Goal: Task Accomplishment & Management: Manage account settings

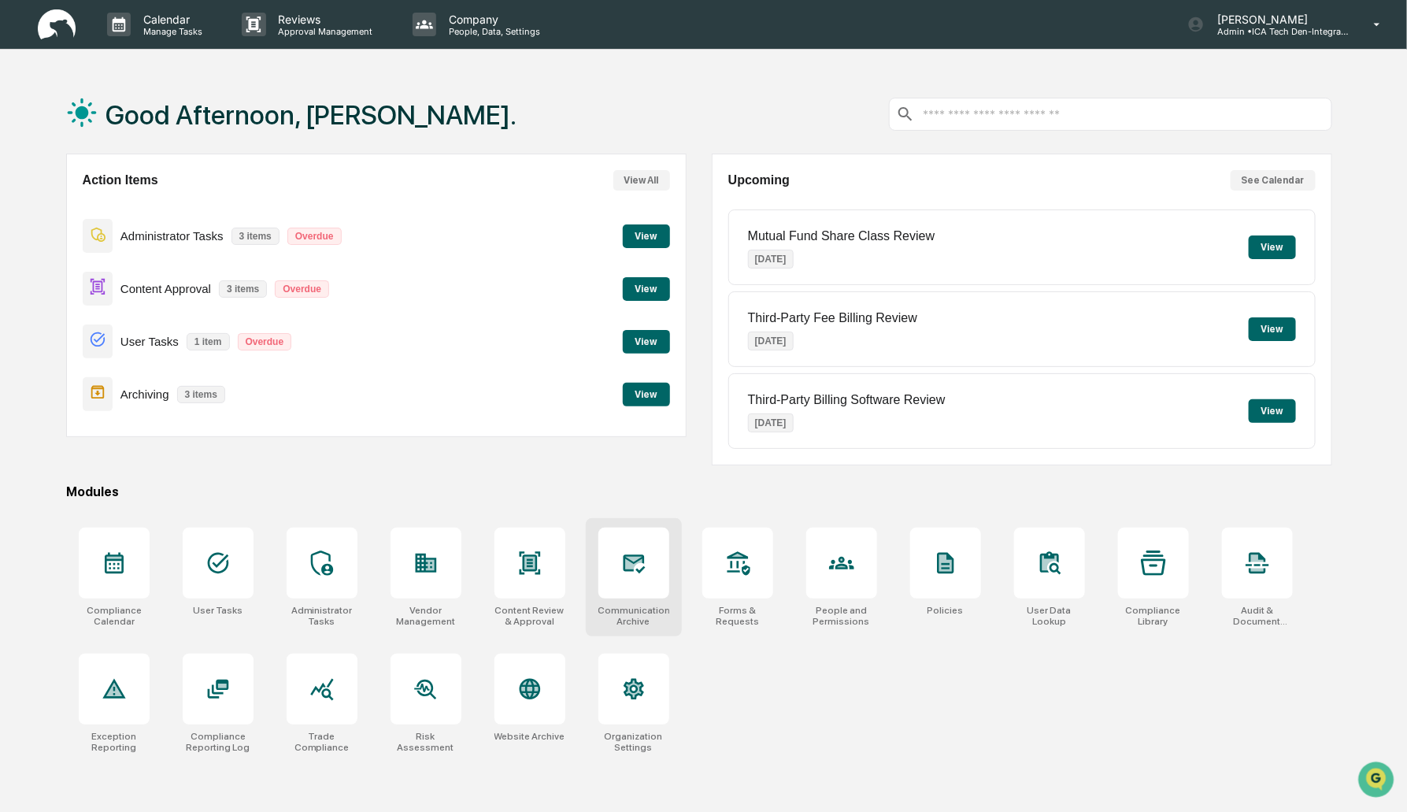
click at [636, 557] on icon at bounding box center [633, 563] width 17 height 13
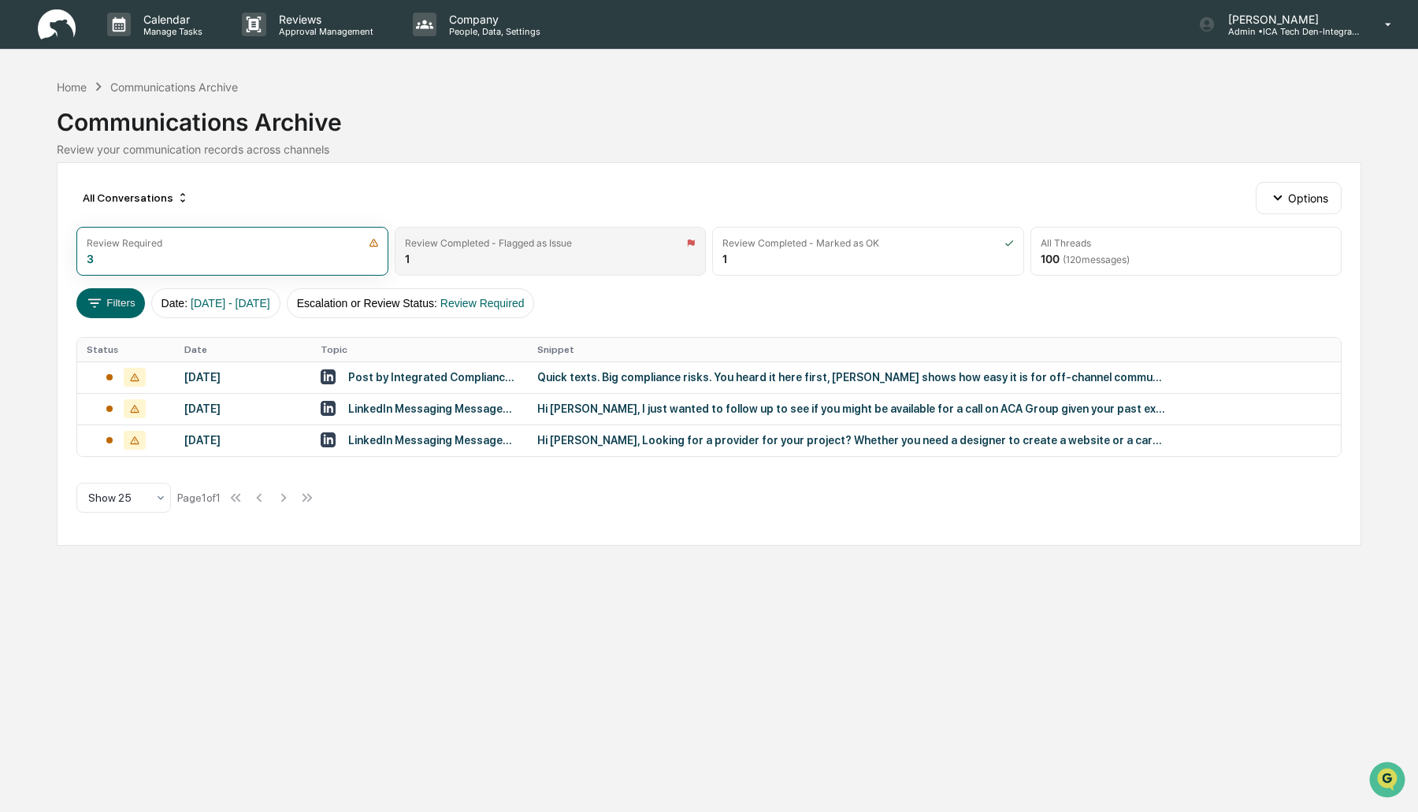
click at [540, 247] on div "Review Completed - Flagged as Issue" at bounding box center [488, 243] width 167 height 12
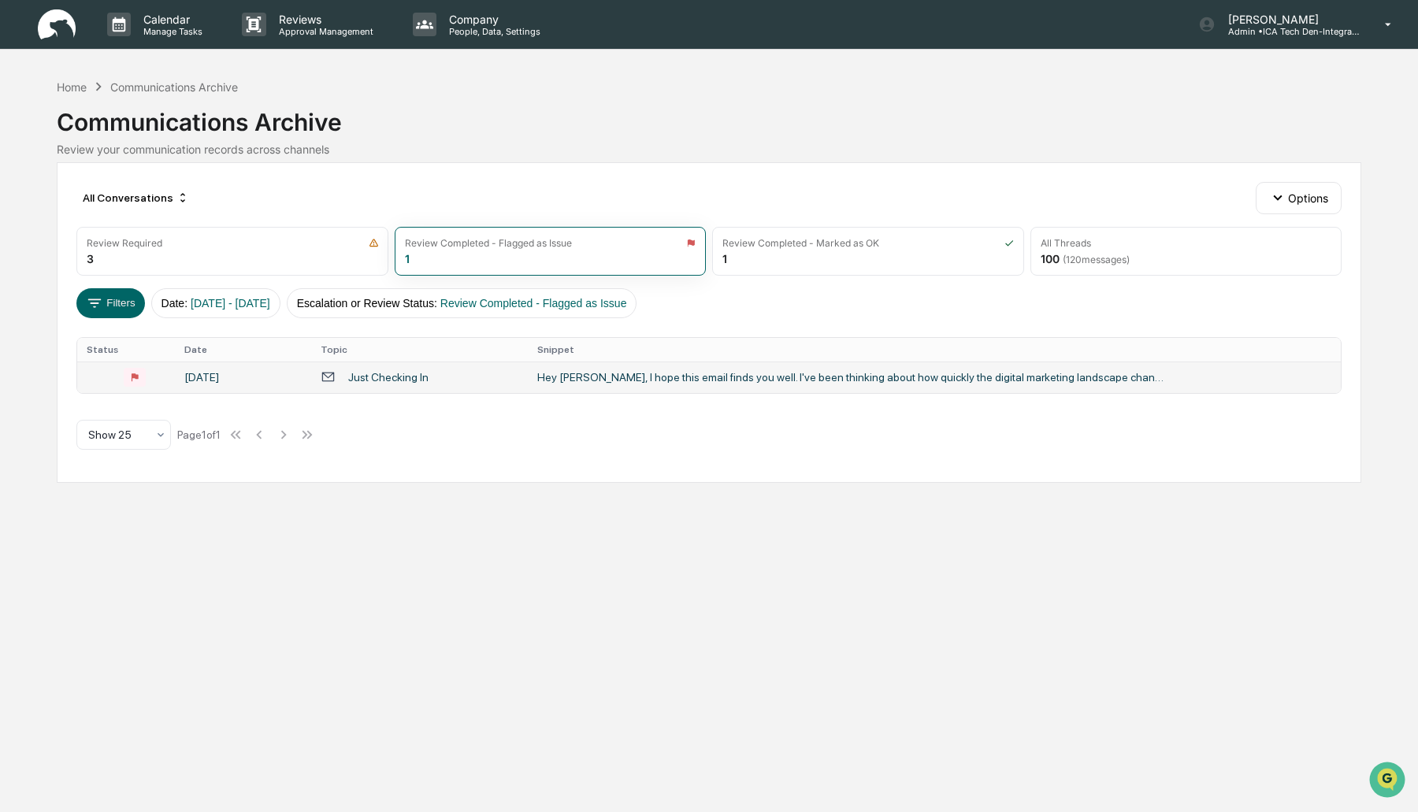
click at [506, 375] on div "Just Checking In" at bounding box center [420, 376] width 198 height 15
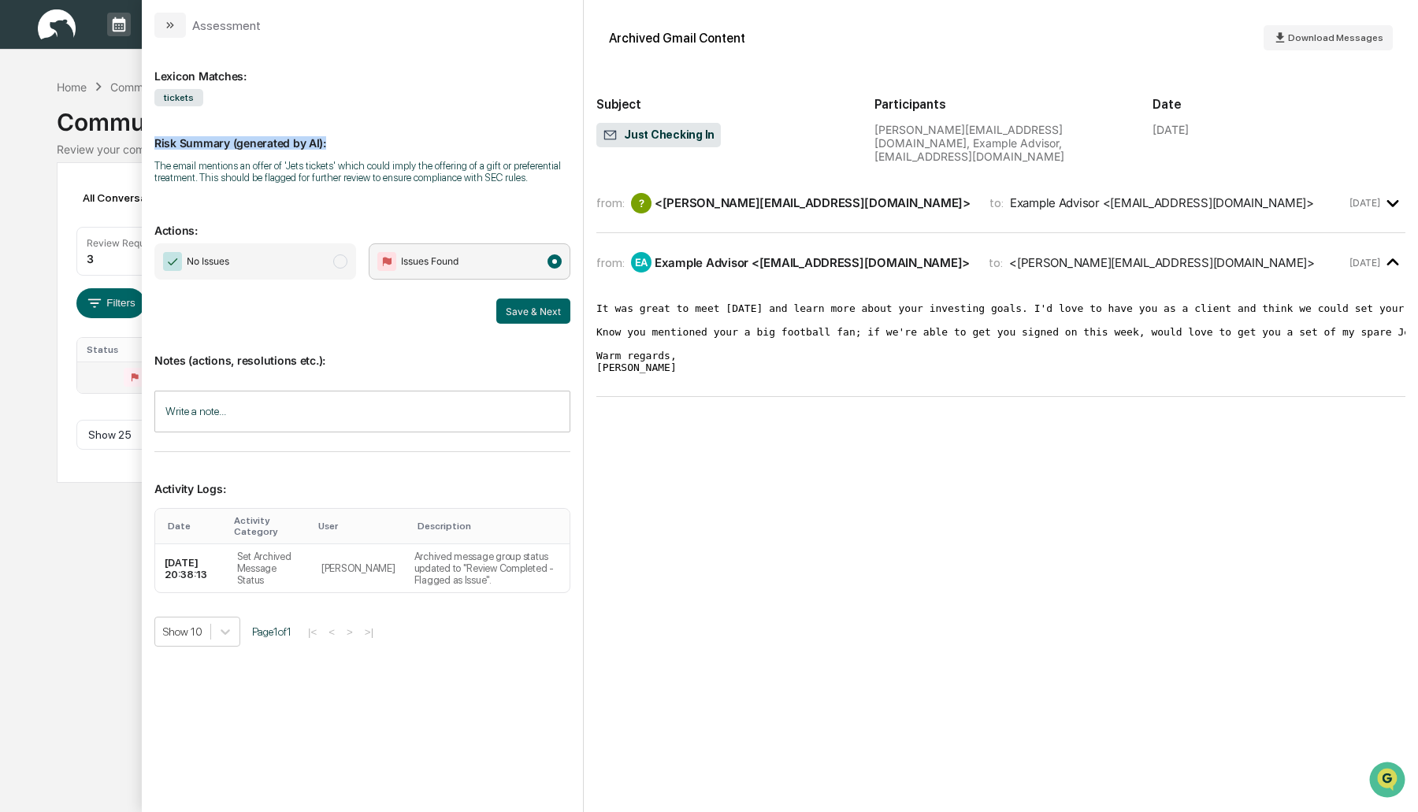
drag, startPoint x: 156, startPoint y: 142, endPoint x: 325, endPoint y: 143, distance: 169.3
click at [325, 143] on p "Risk Summary (generated by AI):" at bounding box center [362, 133] width 416 height 32
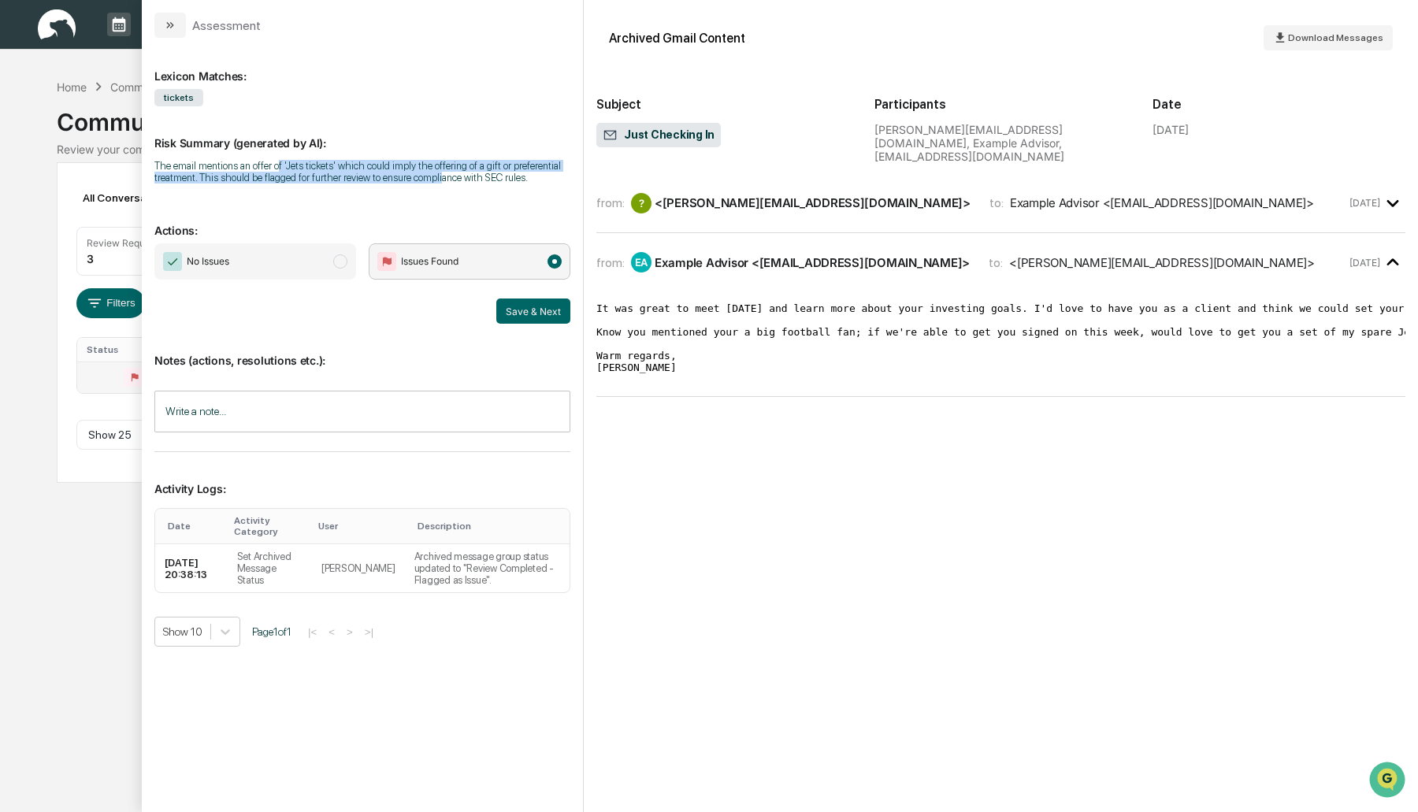
drag, startPoint x: 276, startPoint y: 163, endPoint x: 413, endPoint y: 178, distance: 137.9
click at [435, 179] on div "The email mentions an offer of 'Jets tickets' which could imply the offering of…" at bounding box center [362, 172] width 416 height 24
click at [285, 218] on p "Actions:" at bounding box center [362, 221] width 416 height 32
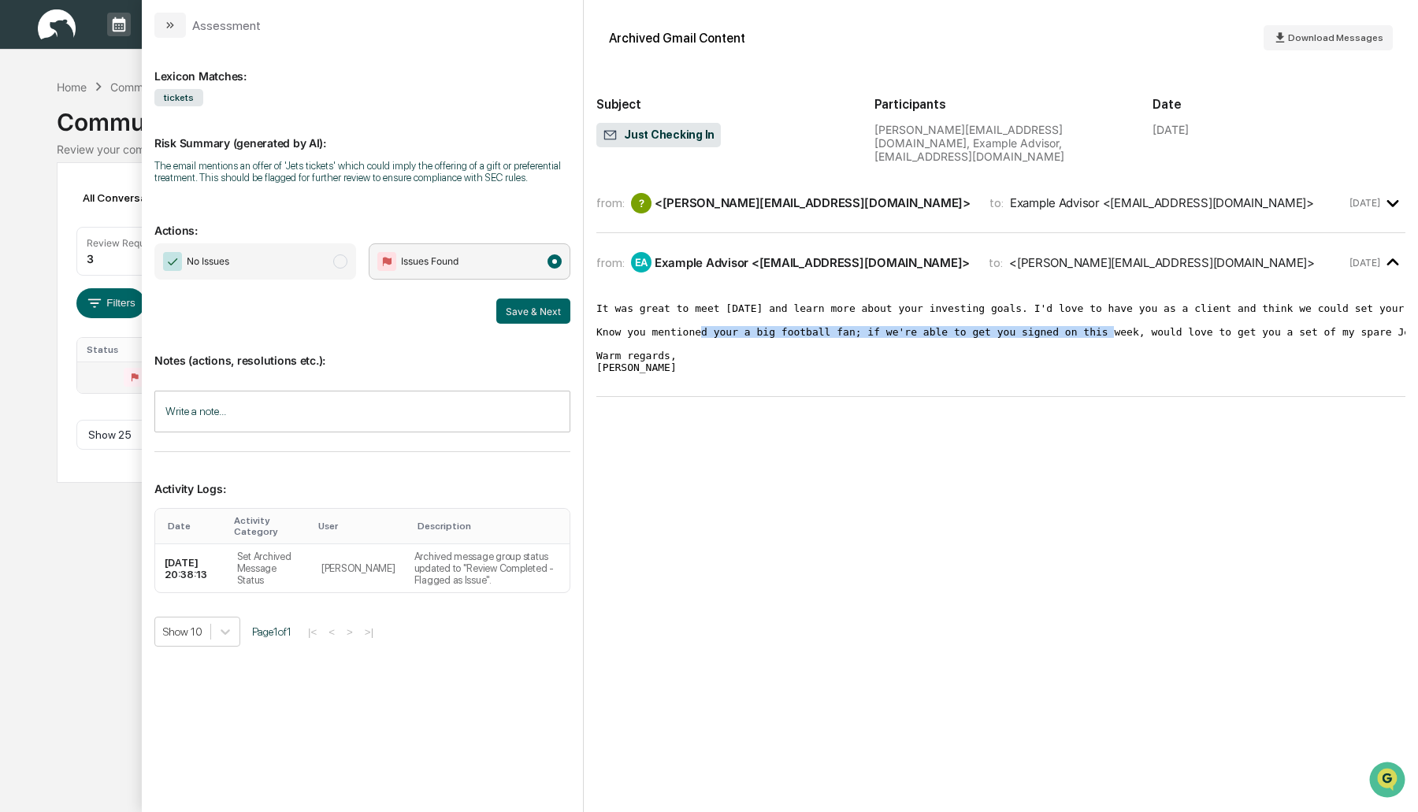
drag, startPoint x: 672, startPoint y: 317, endPoint x: 1060, endPoint y: 316, distance: 388.3
click at [1060, 316] on pre "It was great to meet yesterday and learn more about your investing goals. I'd l…" at bounding box center [1000, 337] width 809 height 71
click at [916, 347] on pre "It was great to meet yesterday and learn more about your investing goals. I'd l…" at bounding box center [1000, 337] width 809 height 71
click at [184, 269] on span "No Issues" at bounding box center [196, 261] width 66 height 19
click at [481, 265] on span "Issues Found" at bounding box center [470, 261] width 202 height 36
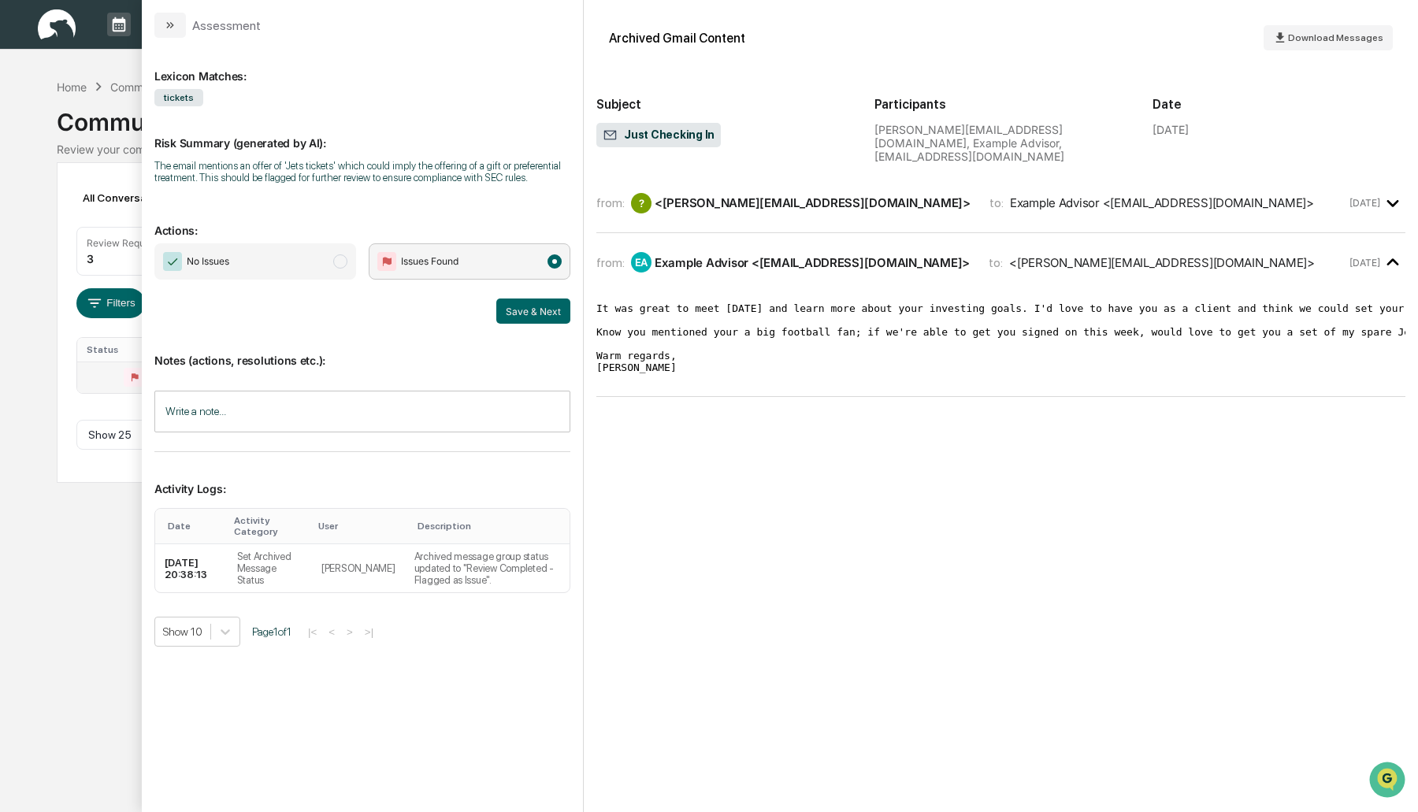
click at [276, 263] on span "No Issues" at bounding box center [255, 261] width 202 height 36
click at [255, 414] on input "Write a note..." at bounding box center [362, 412] width 416 height 42
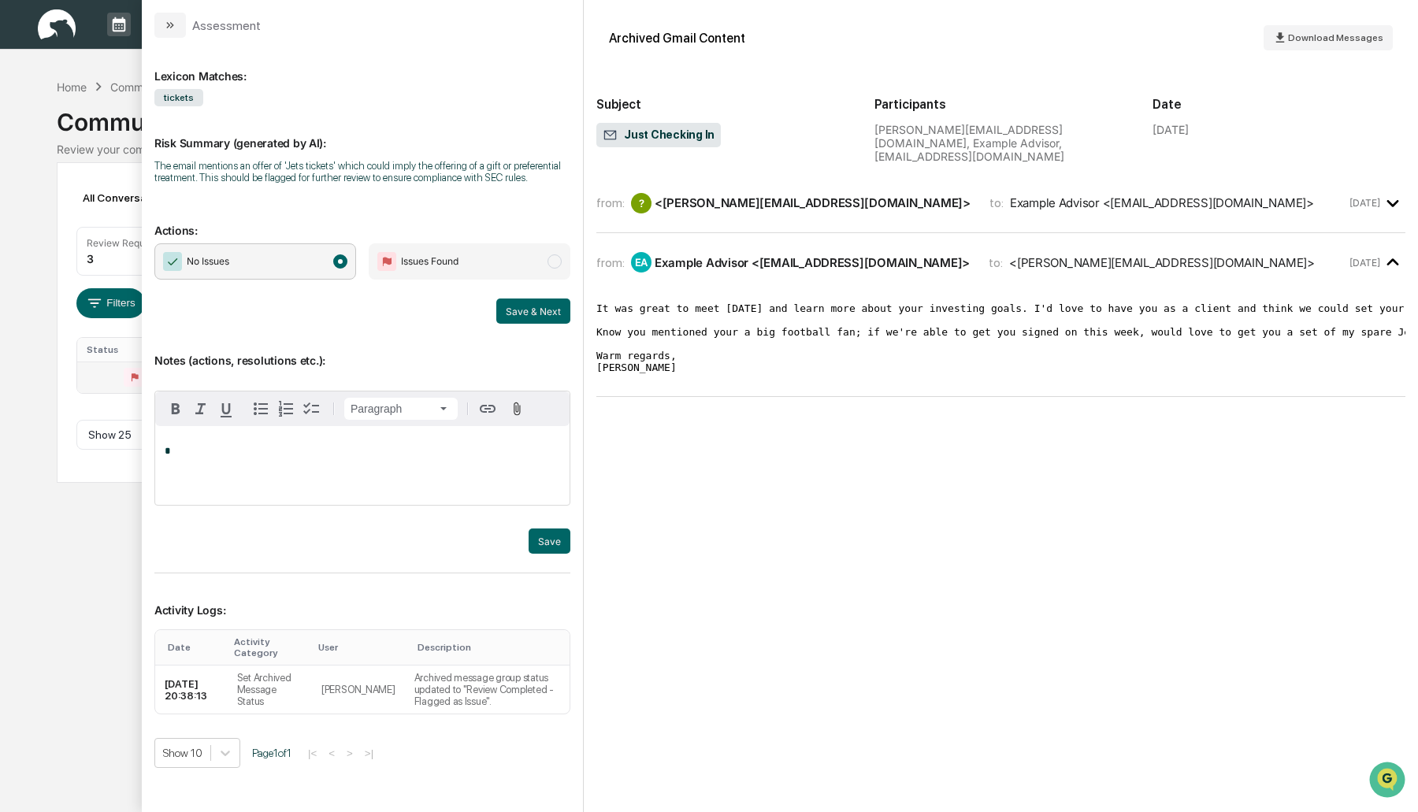
click at [235, 467] on div "*" at bounding box center [362, 465] width 414 height 79
click at [235, 467] on div "Stacie Craddock" at bounding box center [216, 475] width 103 height 20
drag, startPoint x: 335, startPoint y: 449, endPoint x: 143, endPoint y: 464, distance: 192.8
click at [143, 464] on div "**********" at bounding box center [362, 425] width 441 height 774
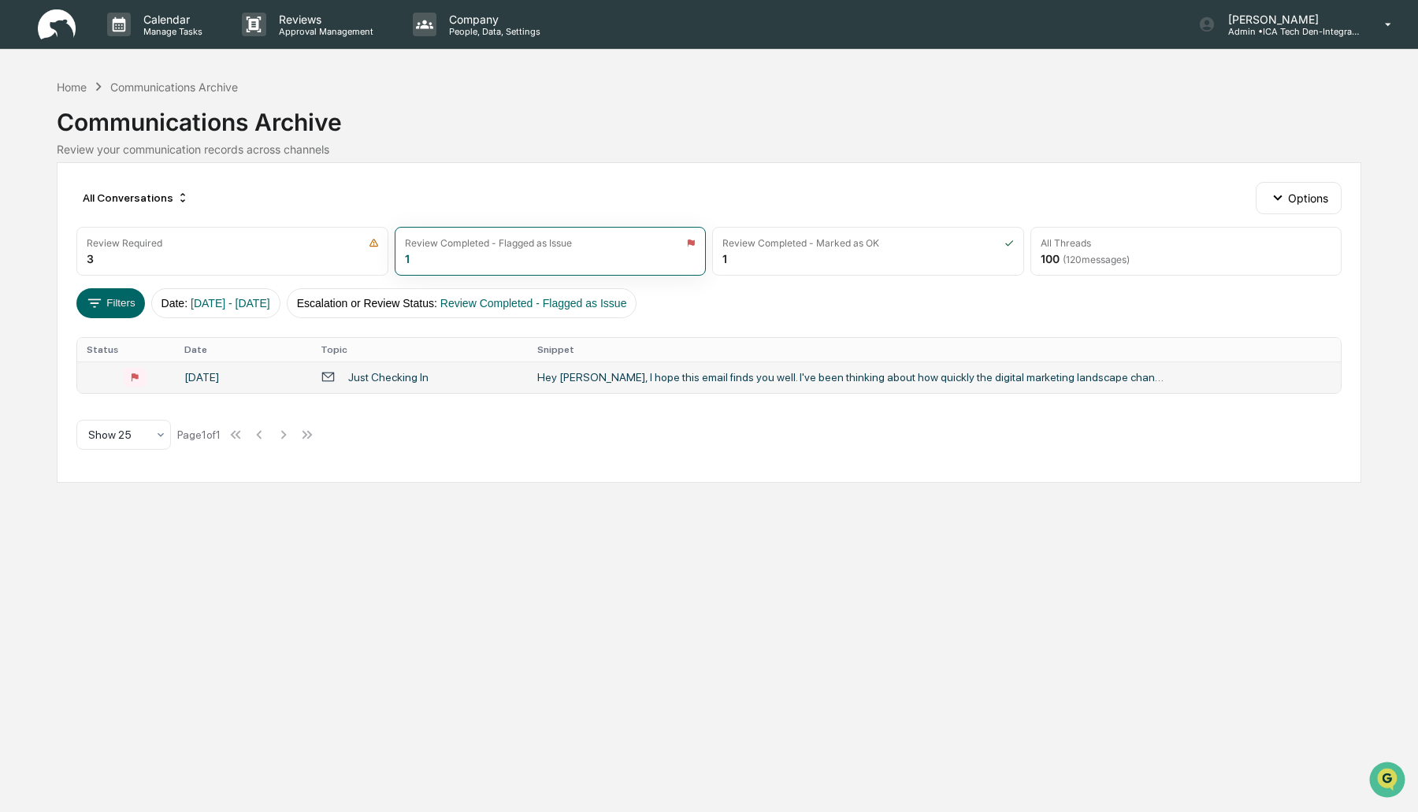
click at [90, 613] on div "Calendar Manage Tasks Reviews Approval Management Company People, Data, Setting…" at bounding box center [709, 406] width 1418 height 812
click at [164, 24] on p "Calendar" at bounding box center [171, 19] width 80 height 13
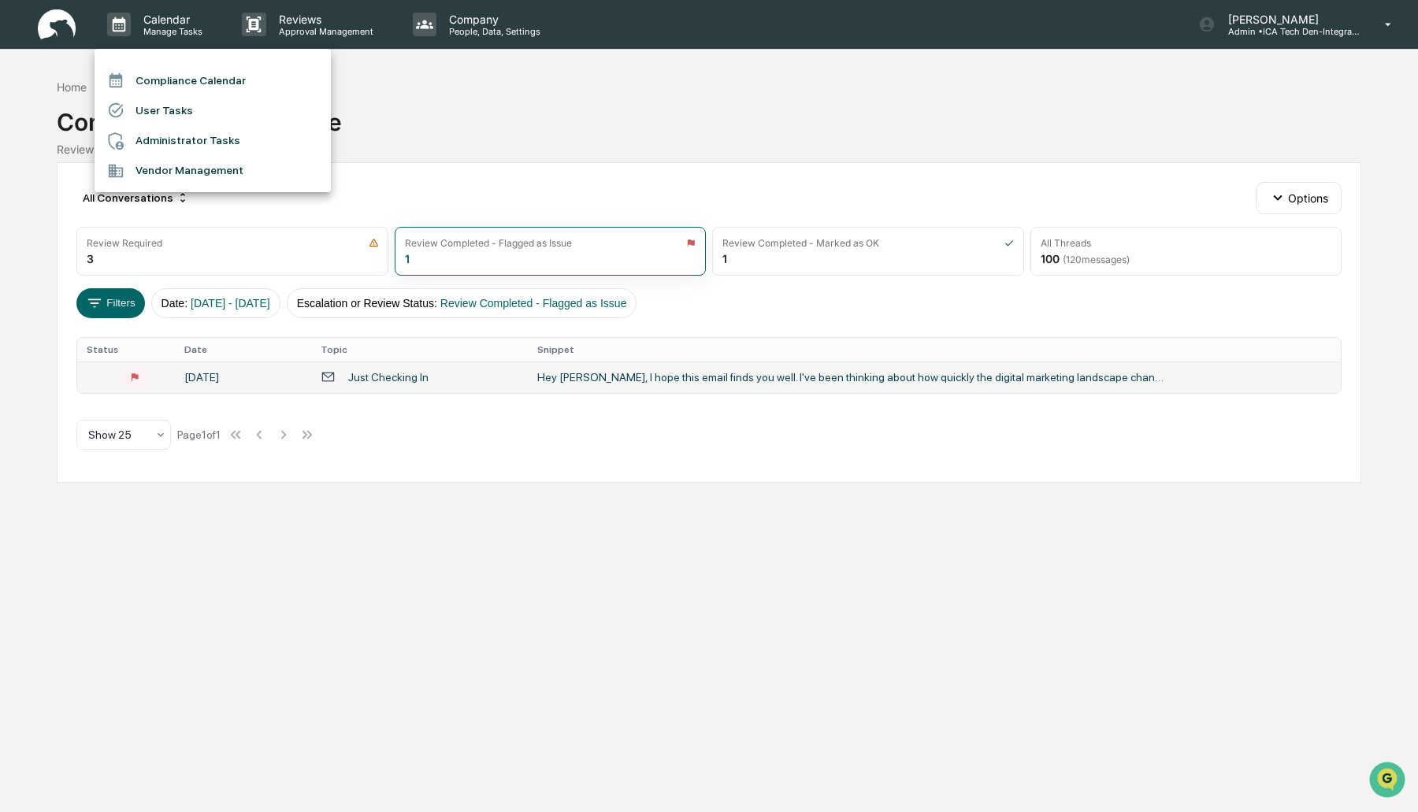
click at [496, 106] on div at bounding box center [709, 406] width 1418 height 812
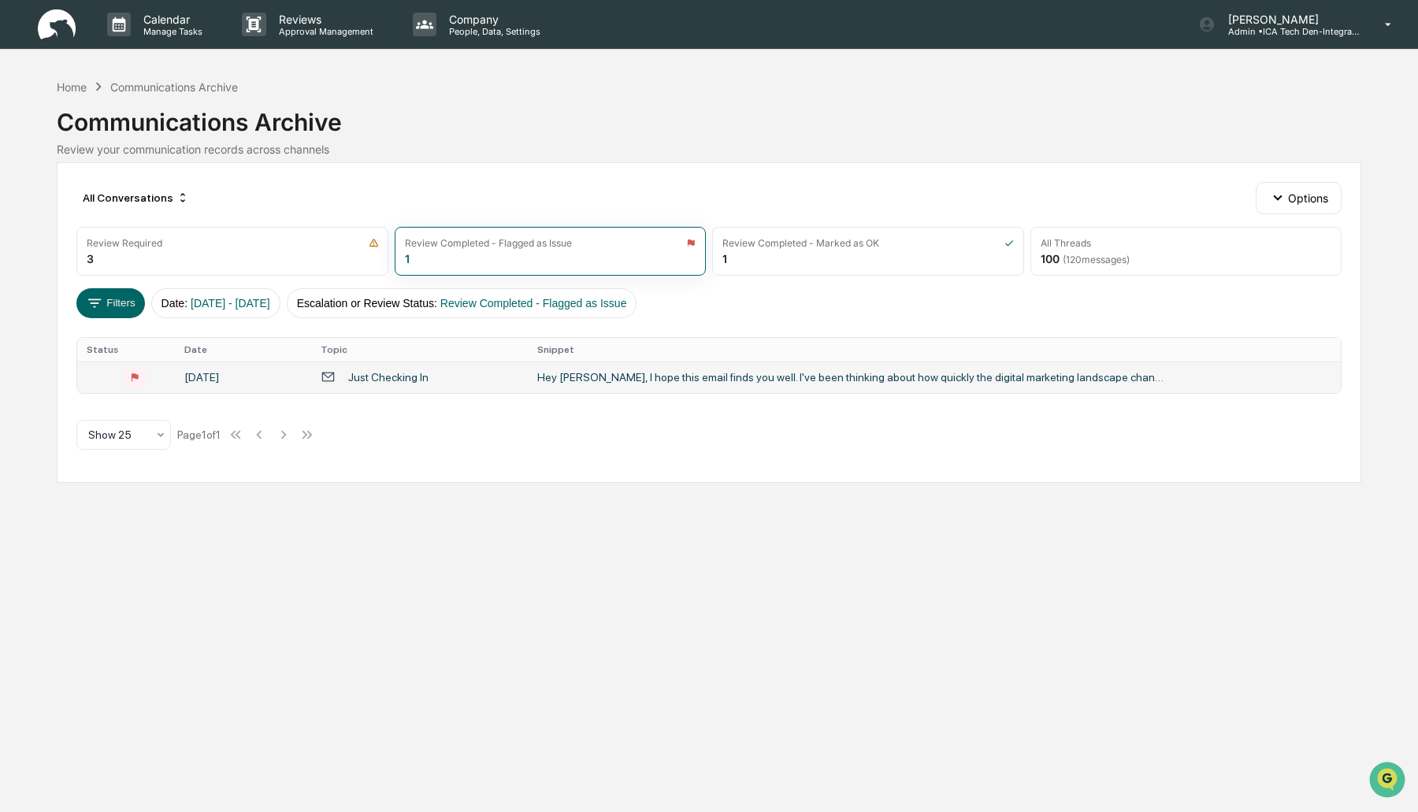
click at [47, 32] on img at bounding box center [57, 24] width 38 height 31
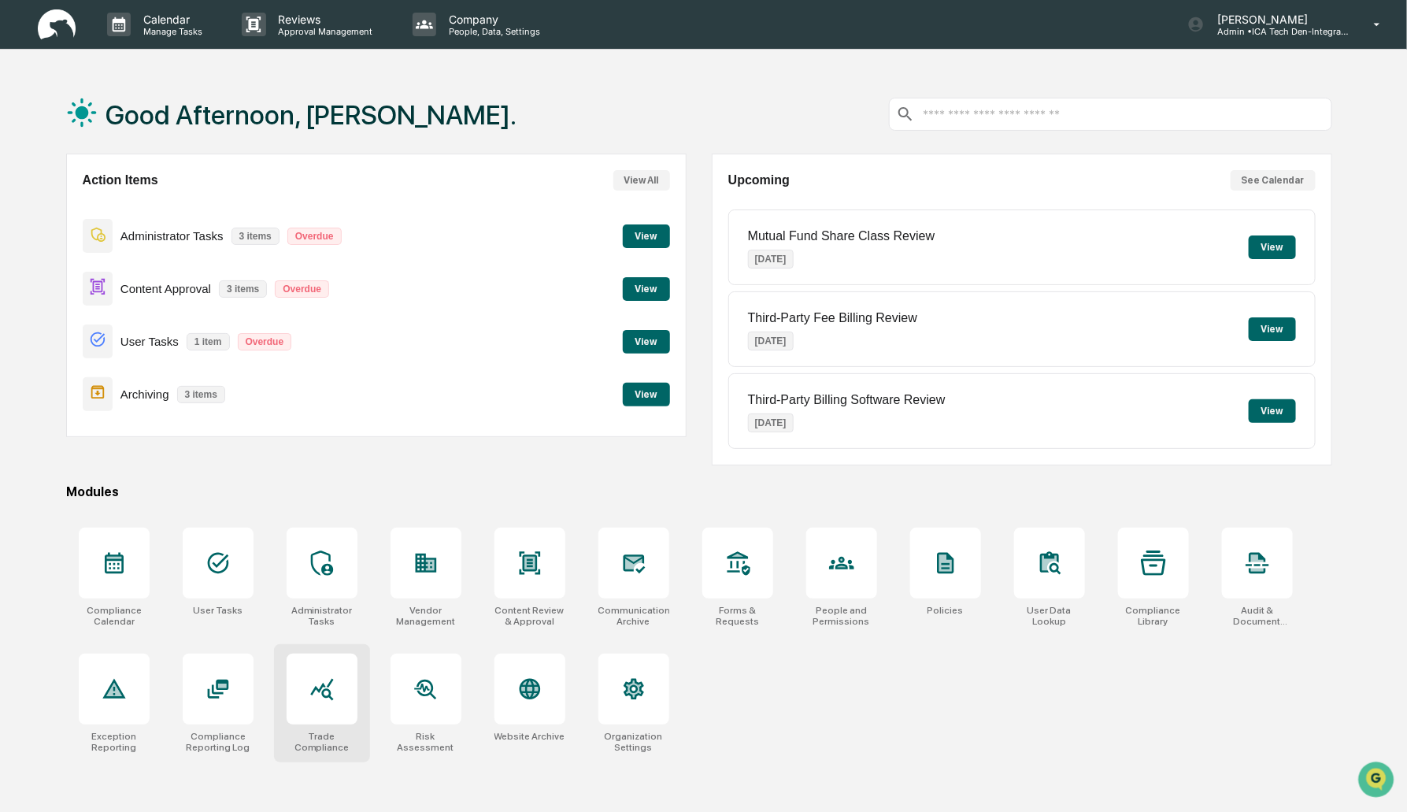
click at [299, 721] on div "Trade Compliance" at bounding box center [322, 703] width 96 height 118
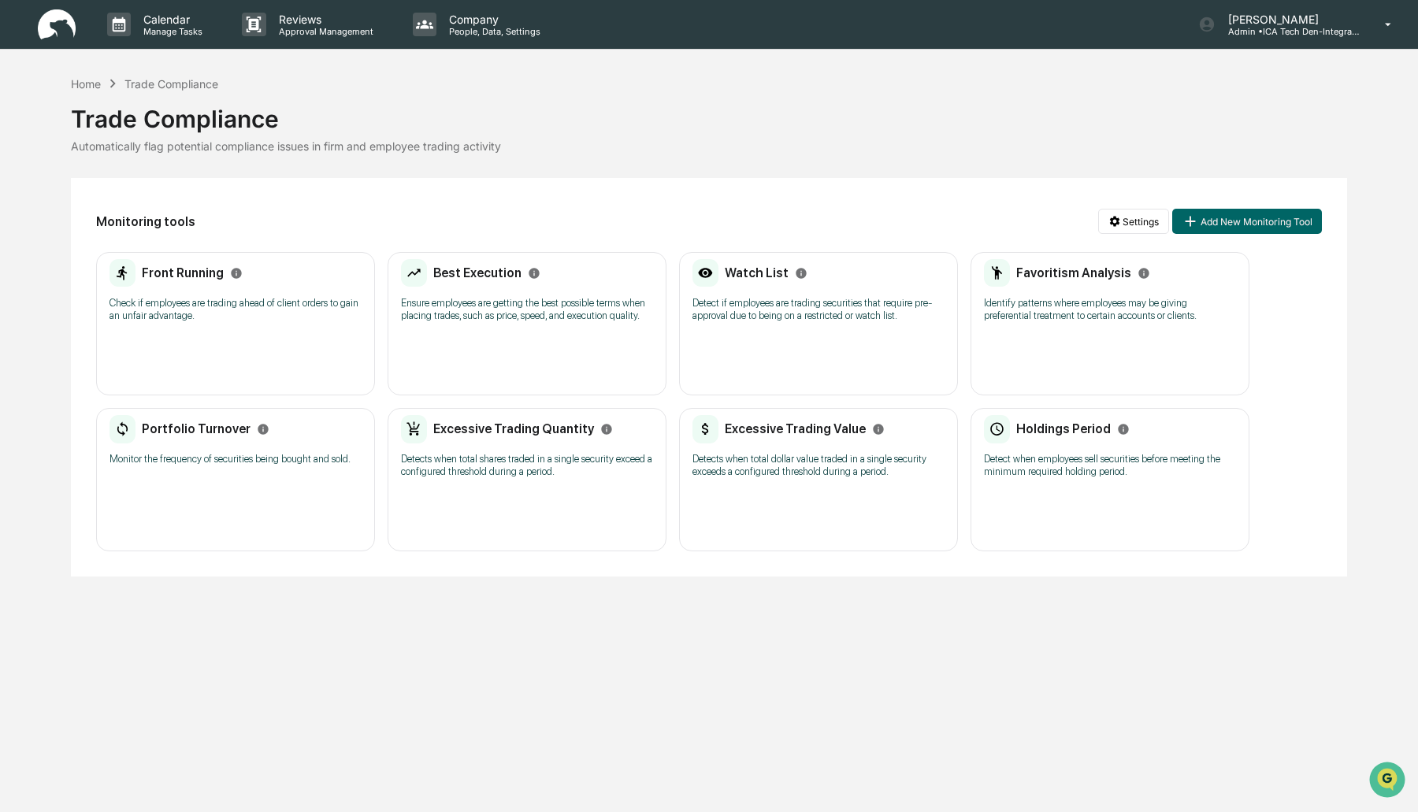
click at [185, 303] on p "Check if employees are trading ahead of client orders to gain an unfair advanta…" at bounding box center [235, 309] width 252 height 25
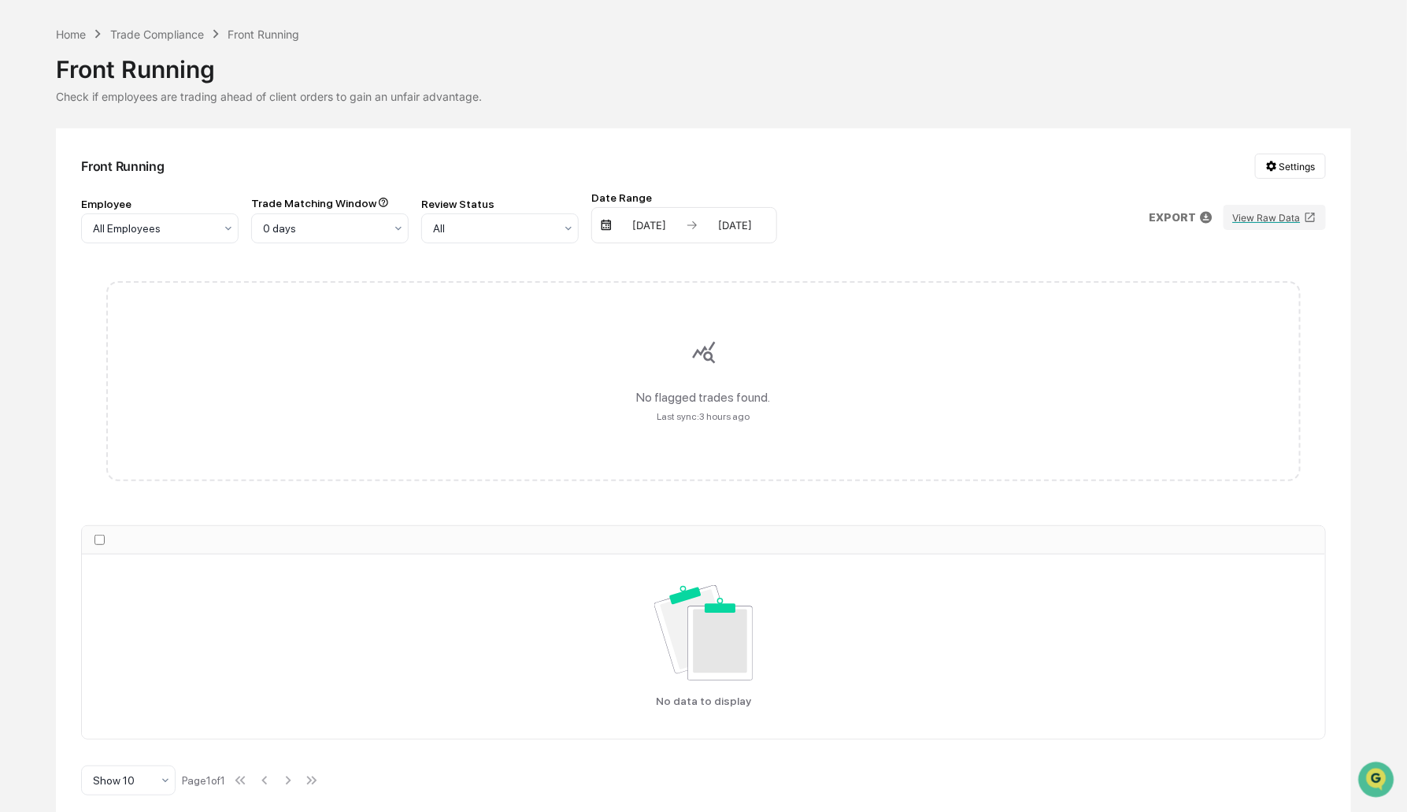
scroll to position [58, 0]
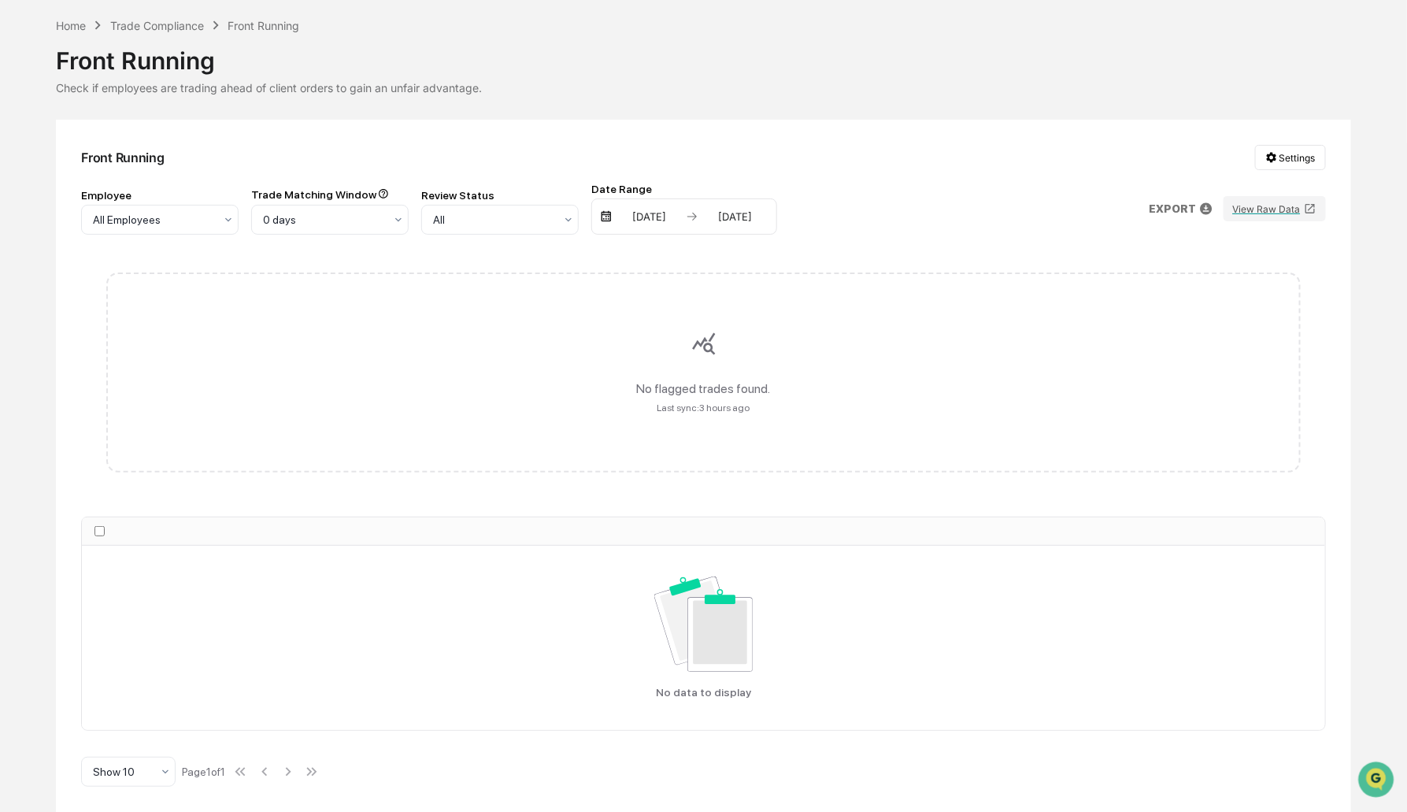
click at [729, 198] on div "03/22/2025 09/22/2025" at bounding box center [684, 216] width 186 height 36
click at [729, 205] on div "03/22/2025 09/22/2025" at bounding box center [684, 216] width 186 height 36
click at [725, 206] on div "03/22/2025 09/22/2025" at bounding box center [684, 216] width 186 height 36
click at [699, 235] on div "Front Running Settings Employee All Employees Trade Matching Window 0 days Revi…" at bounding box center [703, 466] width 1295 height 693
click at [700, 221] on div "03/22/2025 09/22/2025" at bounding box center [684, 216] width 186 height 36
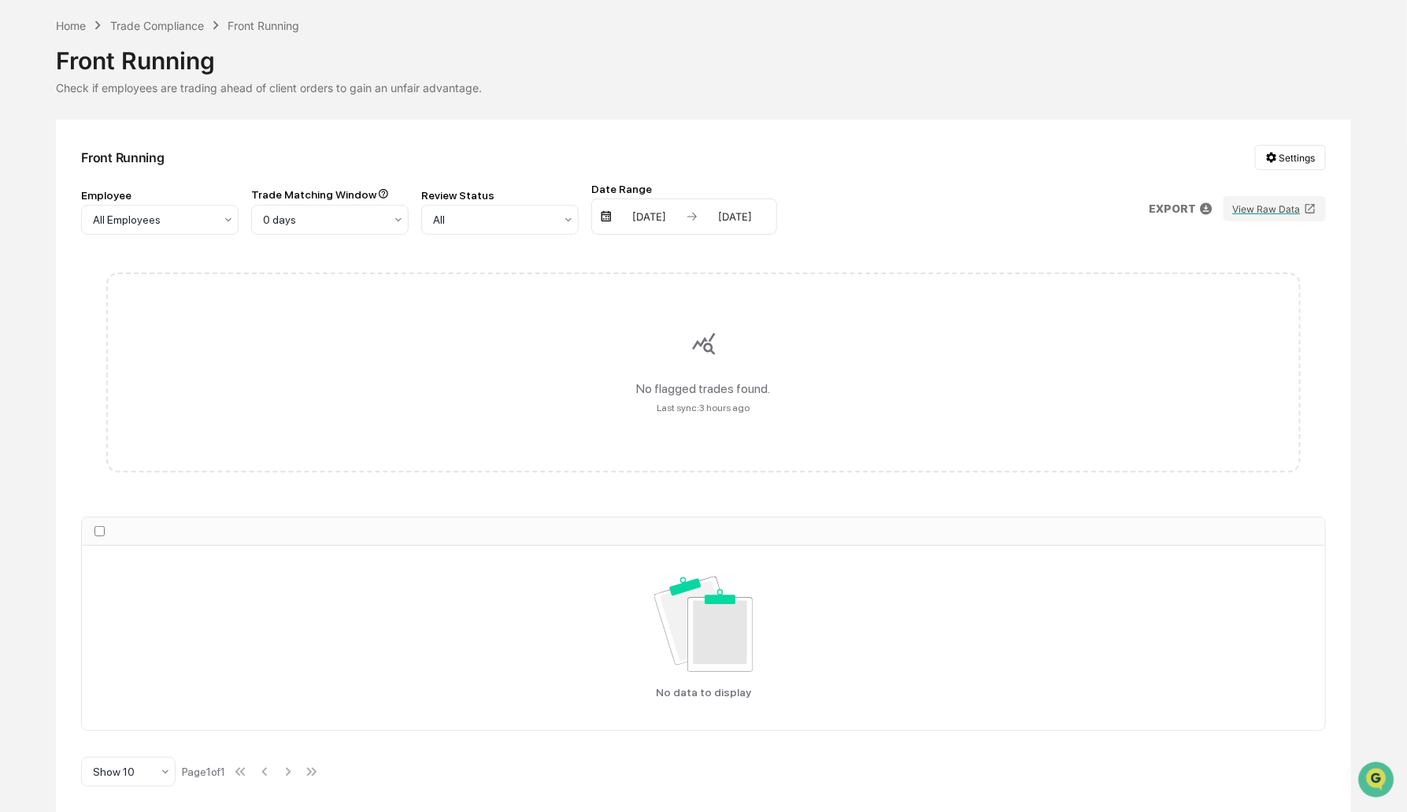
click at [591, 209] on div "Employee All Employees Trade Matching Window 0 days Review Status All Date Rang…" at bounding box center [429, 209] width 696 height 52
click at [599, 213] on div "03/22/2025 09/22/2025" at bounding box center [684, 216] width 186 height 36
click at [605, 216] on img at bounding box center [606, 216] width 13 height 13
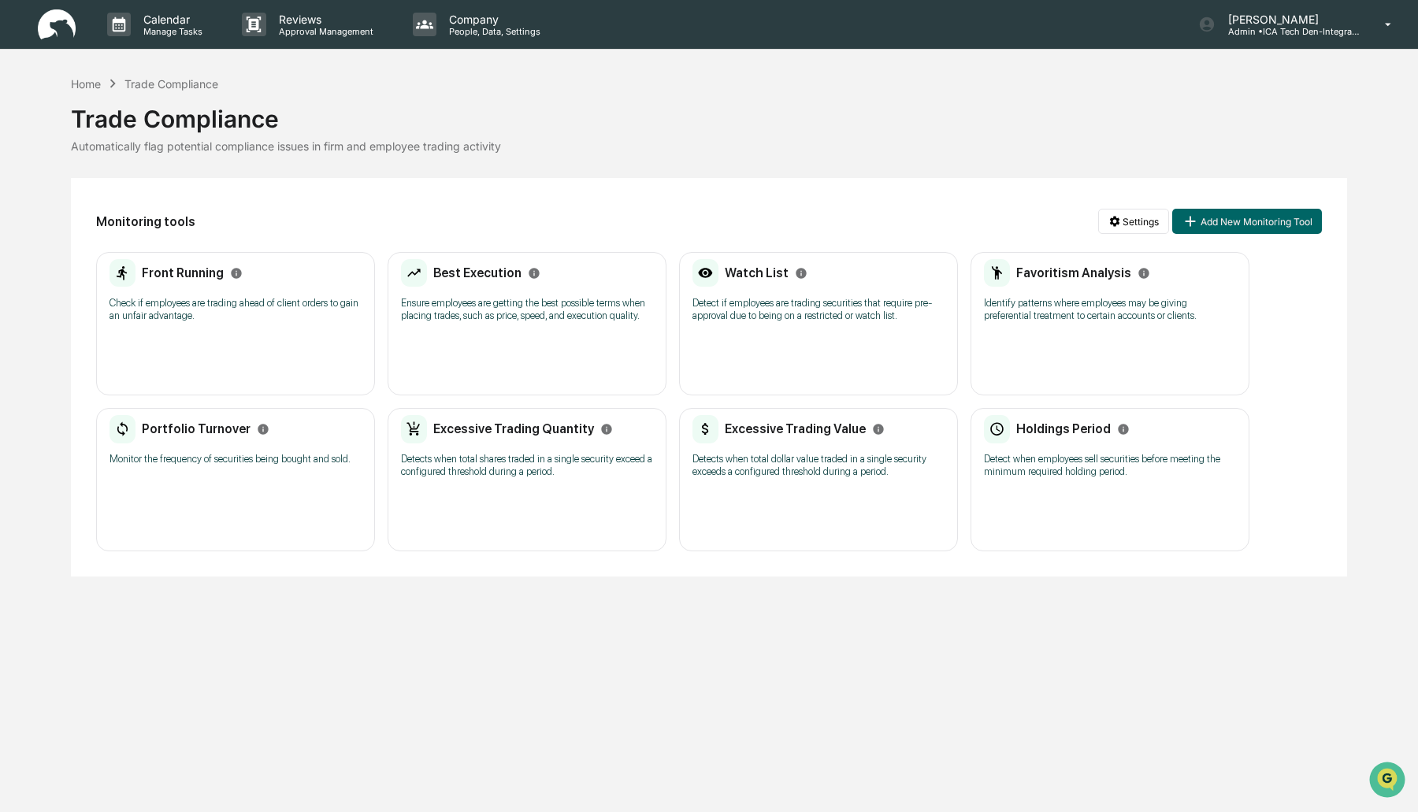
click at [40, 42] on link at bounding box center [66, 24] width 57 height 49
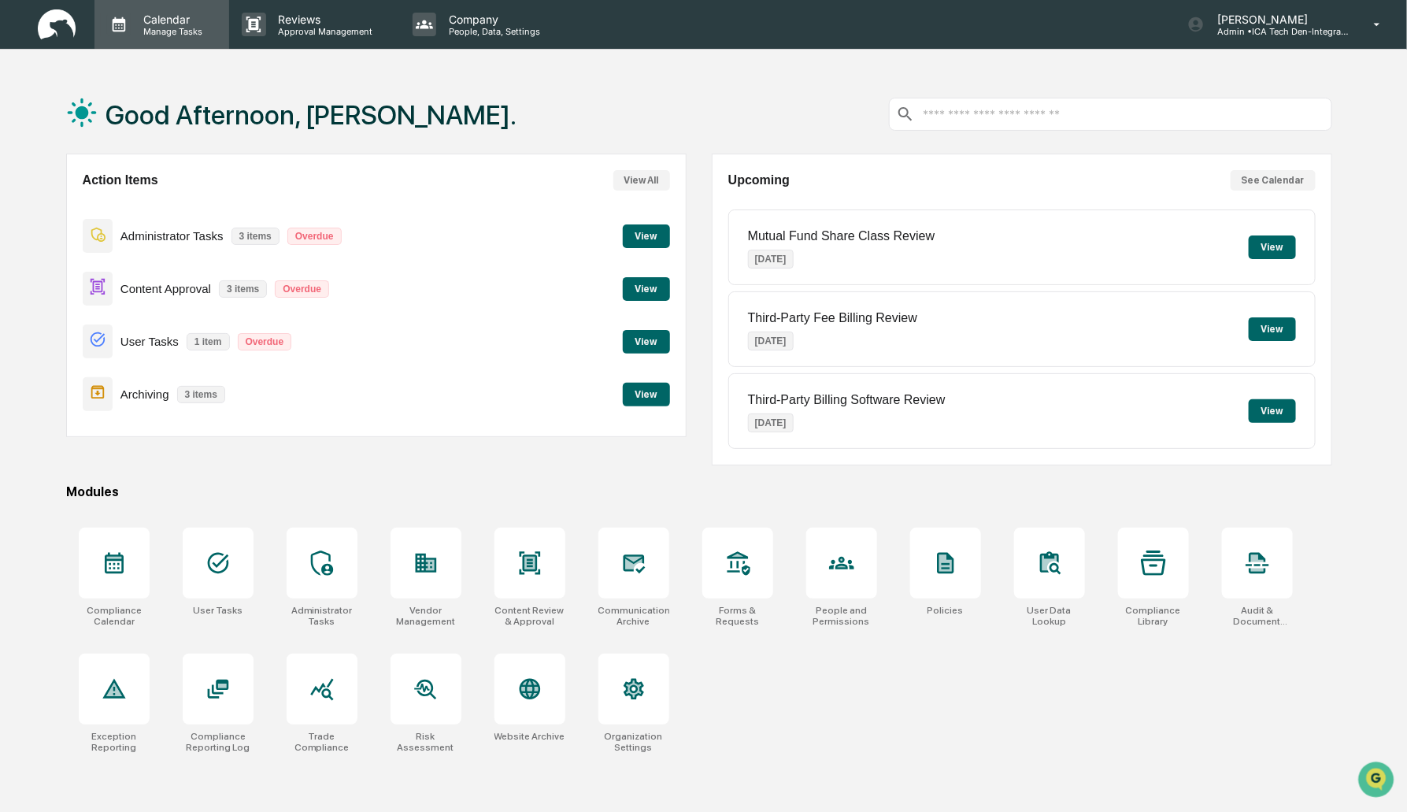
click at [168, 35] on p "Manage Tasks" at bounding box center [171, 31] width 80 height 11
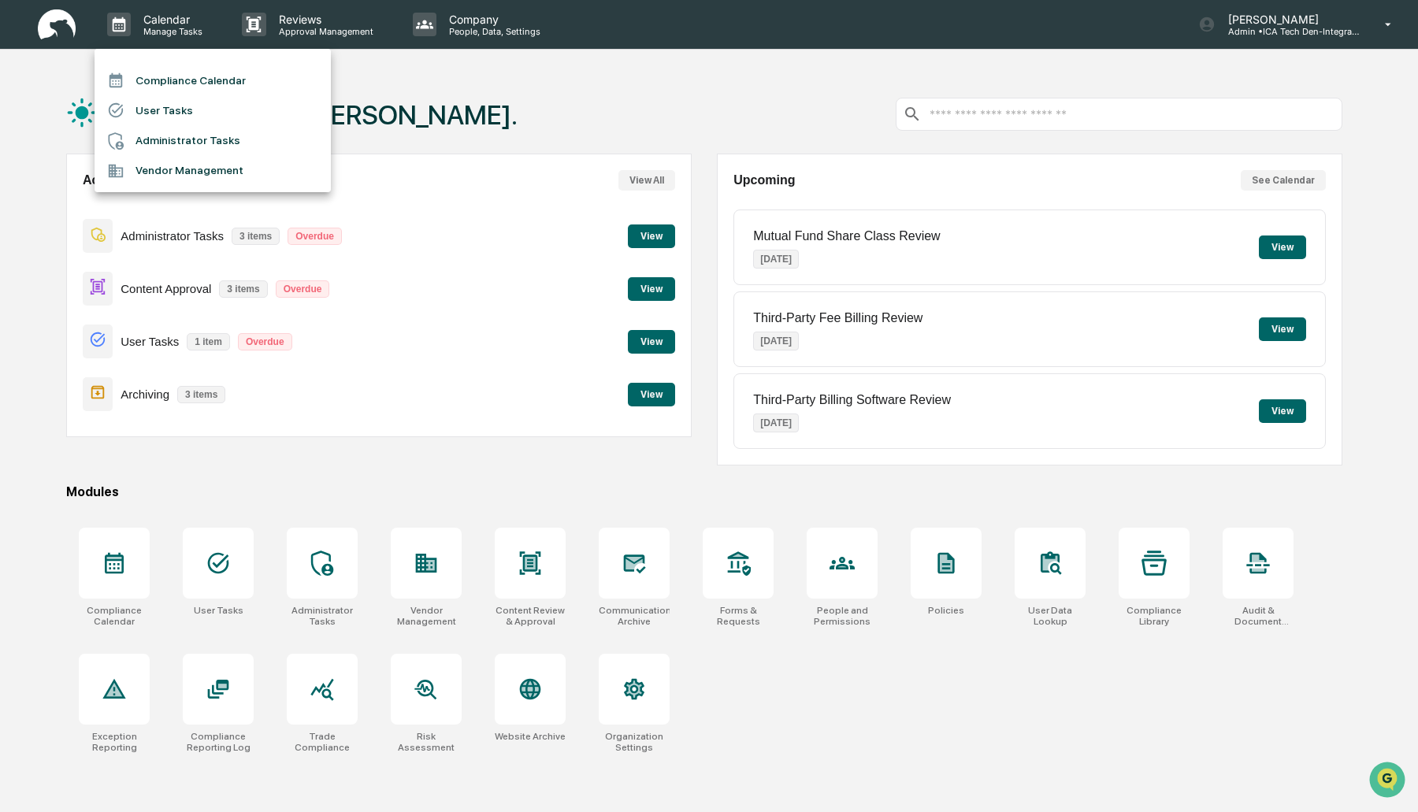
click at [154, 81] on li "Compliance Calendar" at bounding box center [213, 80] width 236 height 30
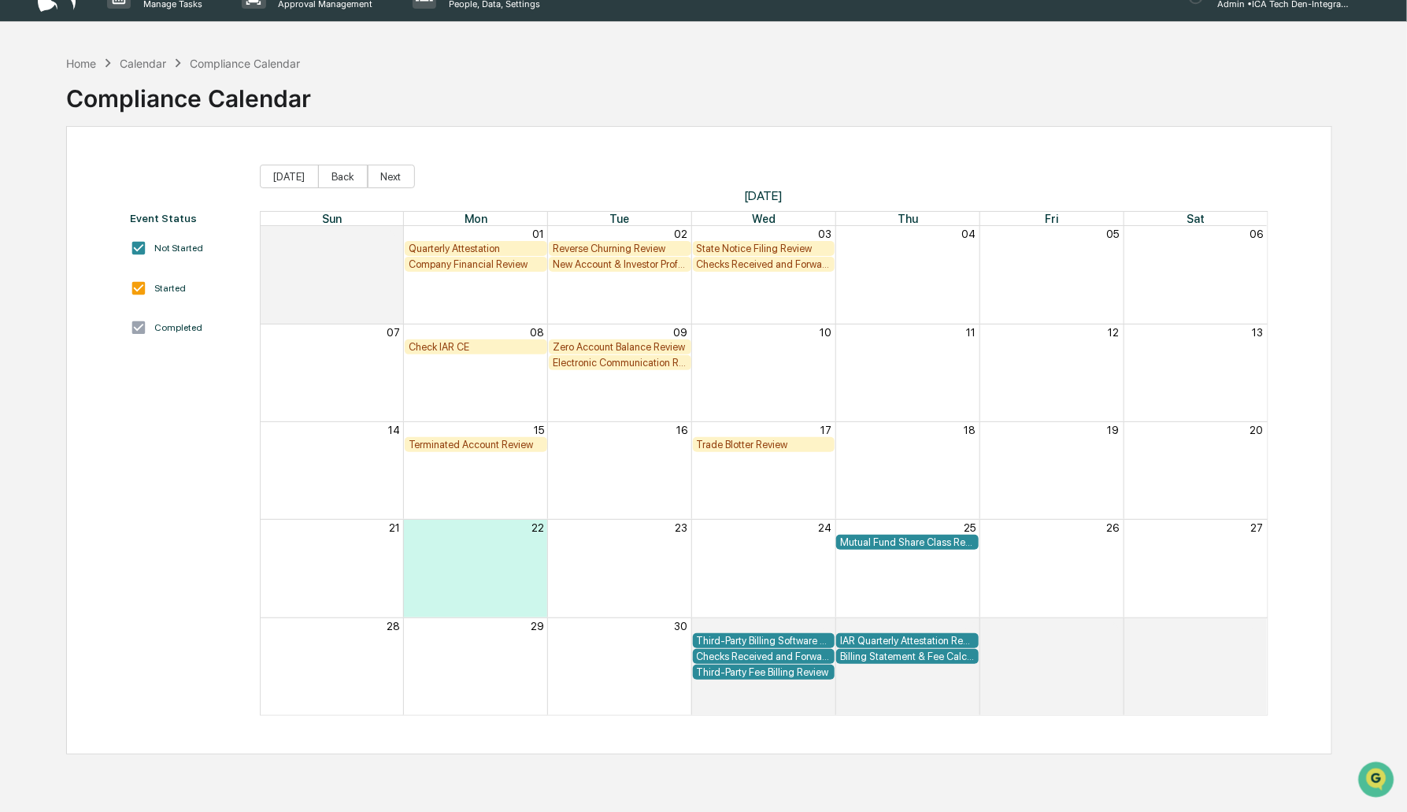
scroll to position [26, 0]
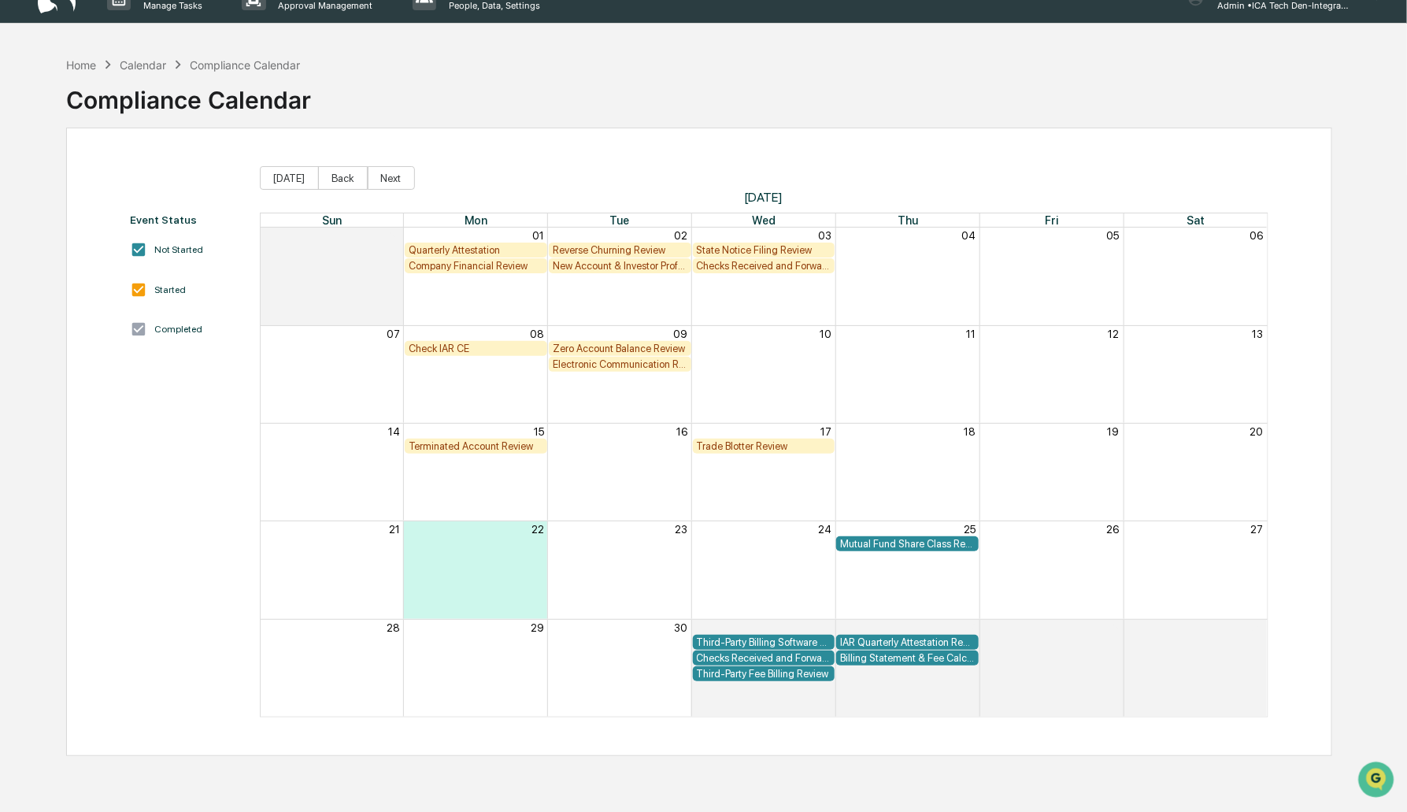
click at [627, 244] on div "Reverse Churning Review" at bounding box center [620, 250] width 135 height 12
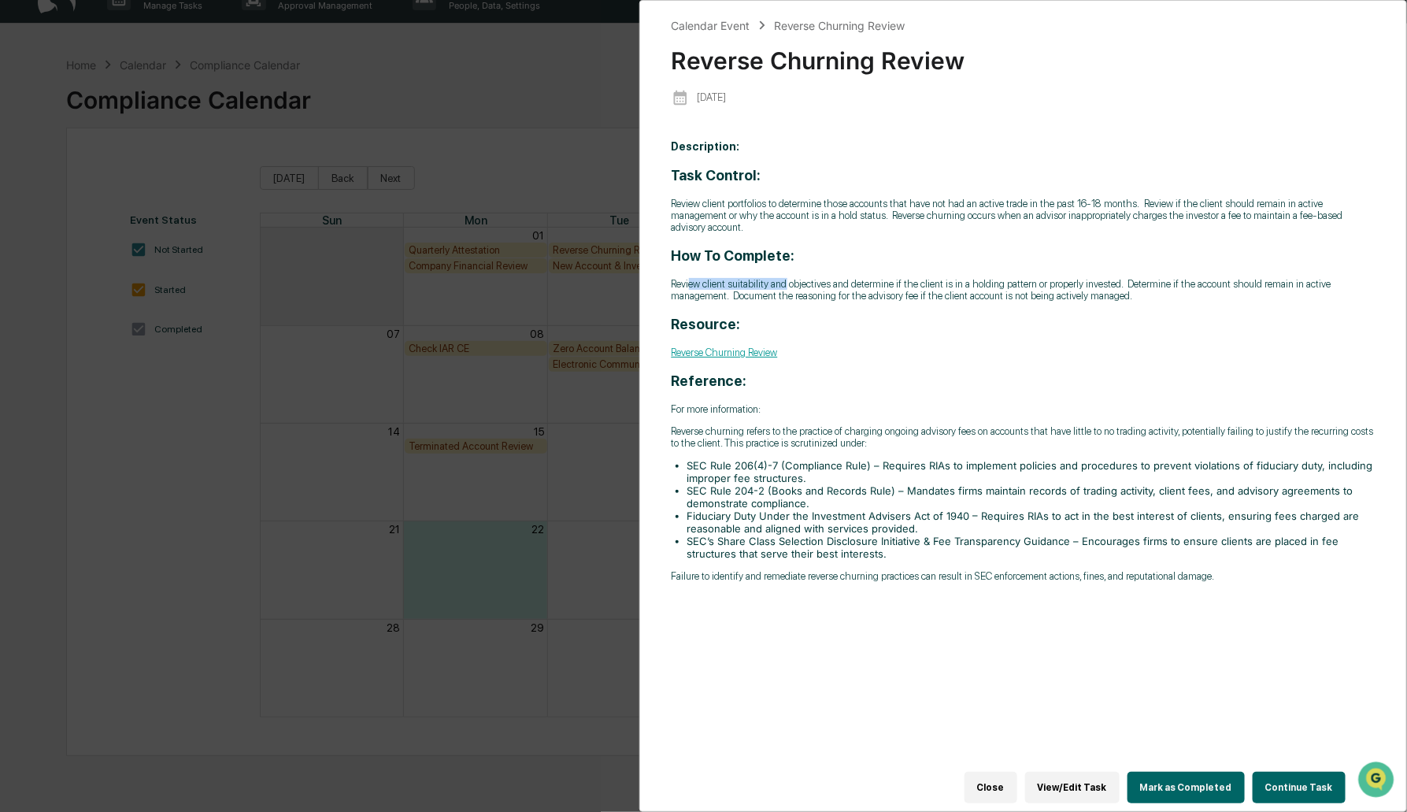
drag, startPoint x: 690, startPoint y: 282, endPoint x: 784, endPoint y: 281, distance: 94.5
click at [784, 281] on p "Review client suitability and objectives and determine if the client is in a ho…" at bounding box center [1024, 290] width 704 height 24
click at [810, 348] on div "Task Control: Review client portfolios to determine those accounts that have no…" at bounding box center [1024, 374] width 704 height 415
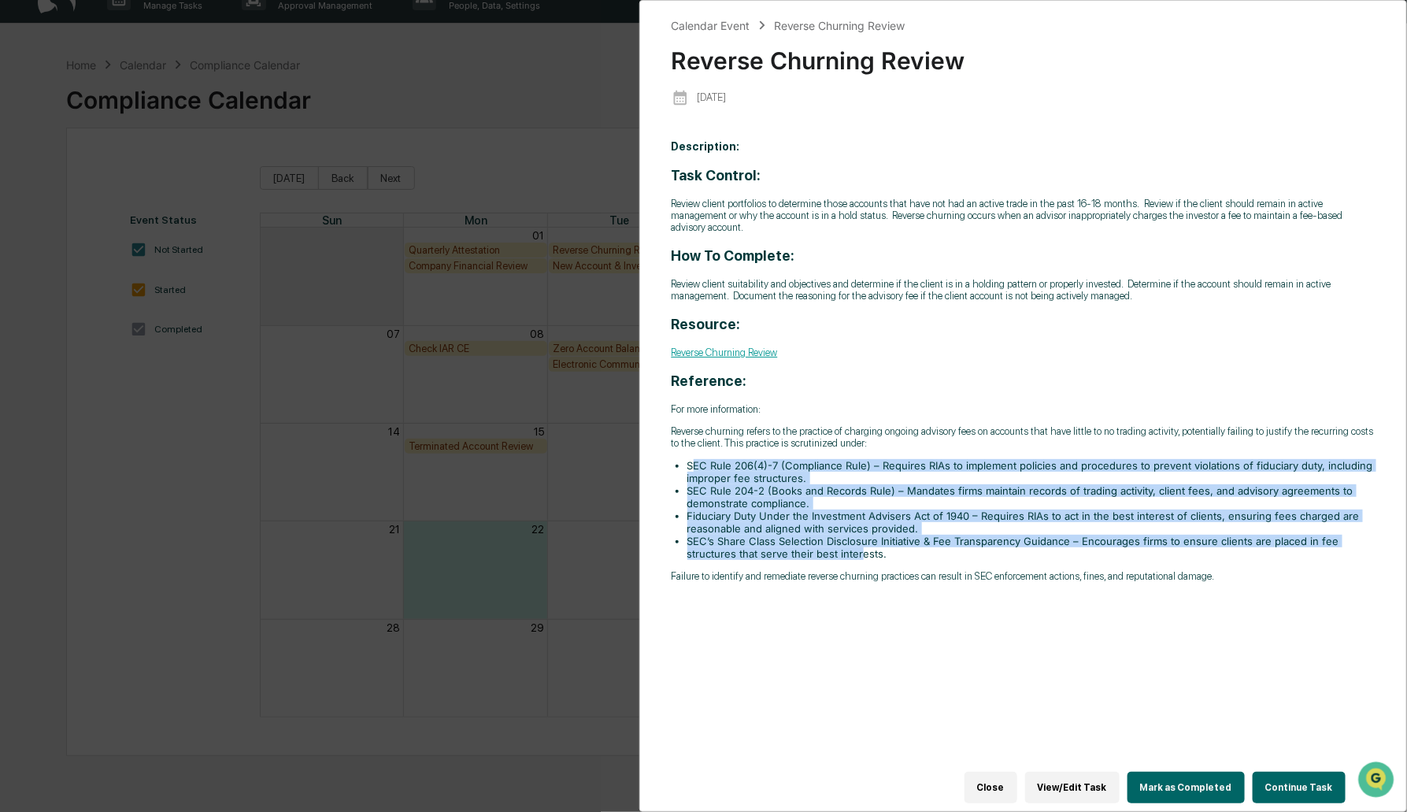
drag, startPoint x: 692, startPoint y: 473, endPoint x: 869, endPoint y: 553, distance: 194.6
click at [869, 553] on ul "SEC Rule 206(4)-7 (Compliance Rule) – Requires RIAs to implement policies and p…" at bounding box center [1024, 509] width 704 height 101
click at [869, 553] on li "SEC’s Share Class Selection Disclosure Initiative & Fee Transparency Guidance –…" at bounding box center [1032, 547] width 688 height 25
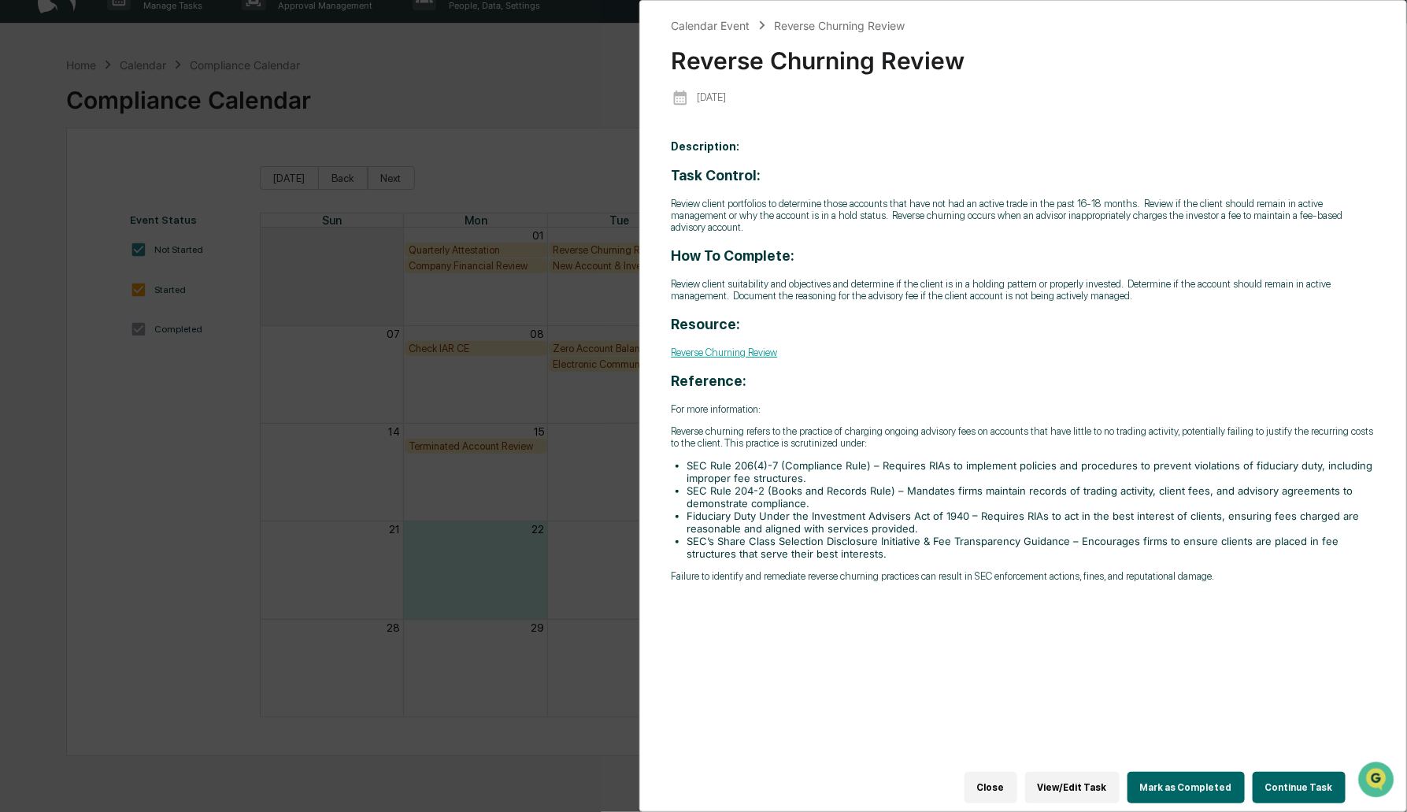
click at [1177, 776] on button "Mark as Completed" at bounding box center [1186, 788] width 117 height 32
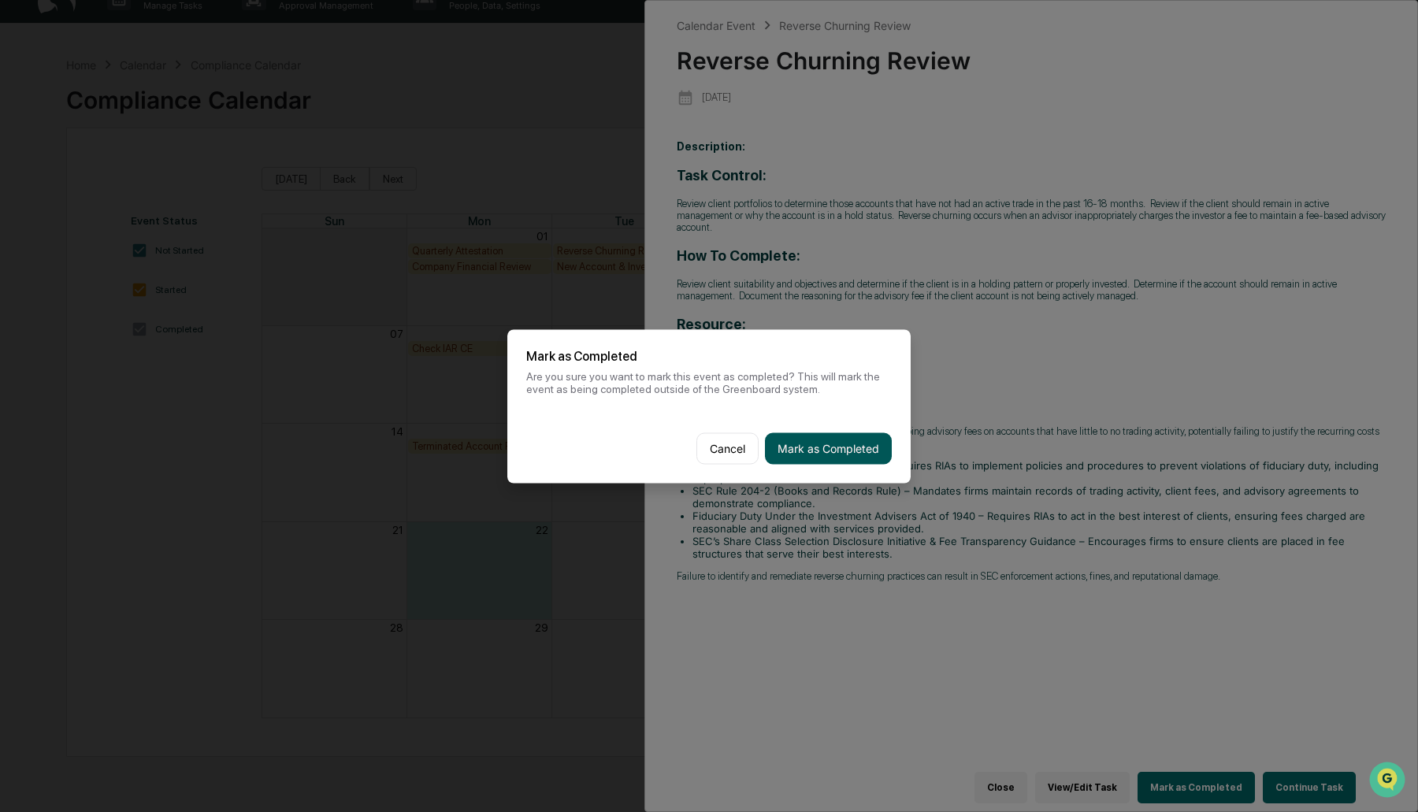
click at [816, 447] on button "Mark as Completed" at bounding box center [828, 448] width 127 height 32
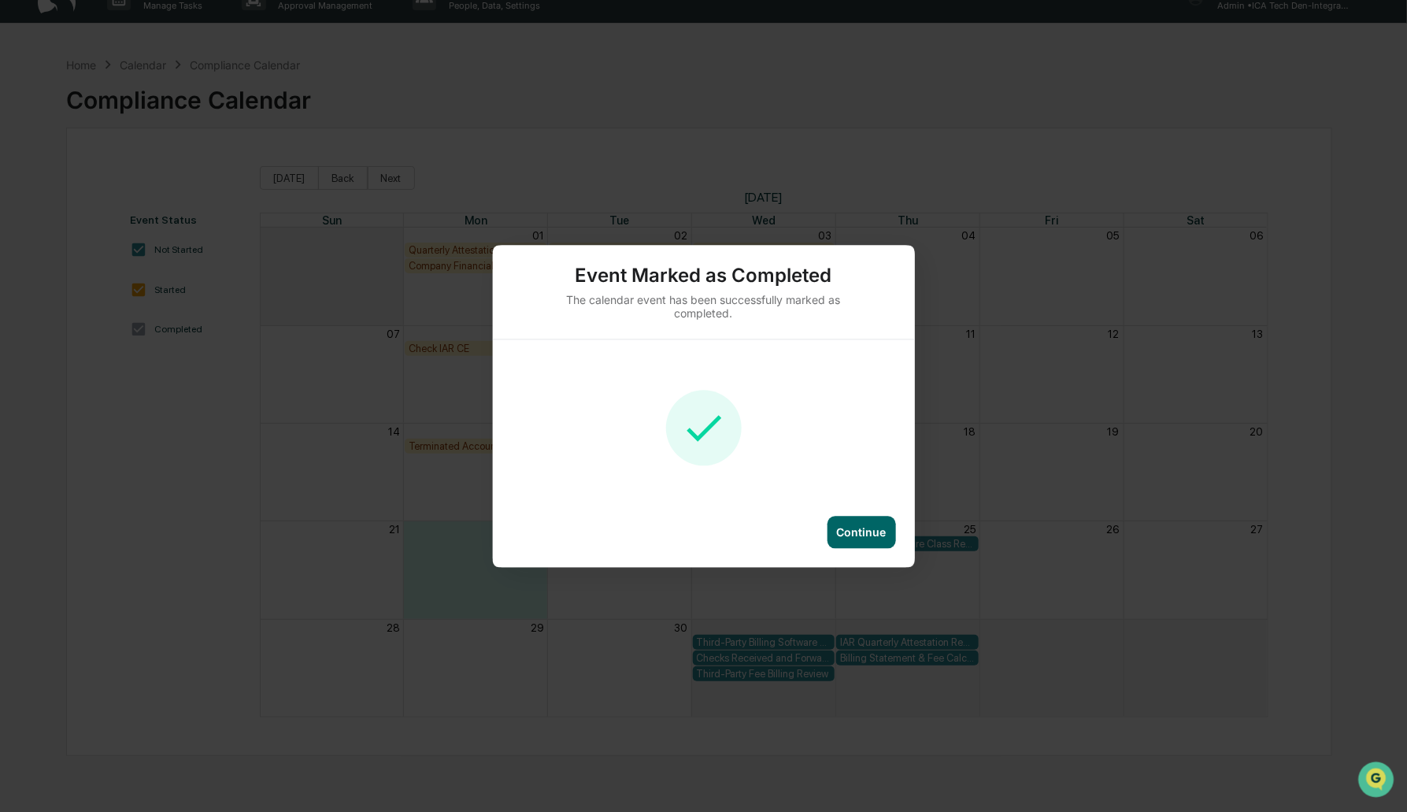
click at [875, 529] on div "Continue" at bounding box center [862, 531] width 50 height 13
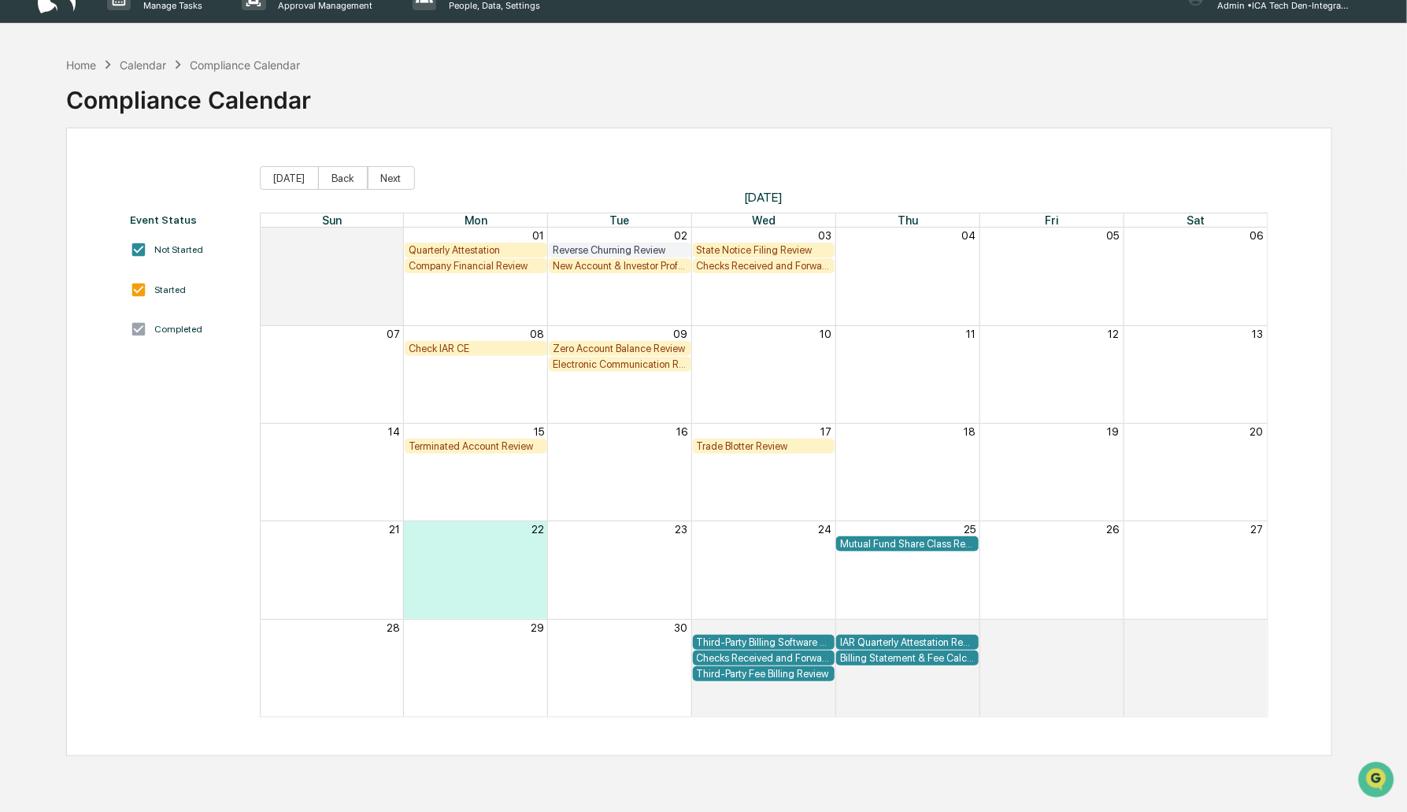
scroll to position [0, 0]
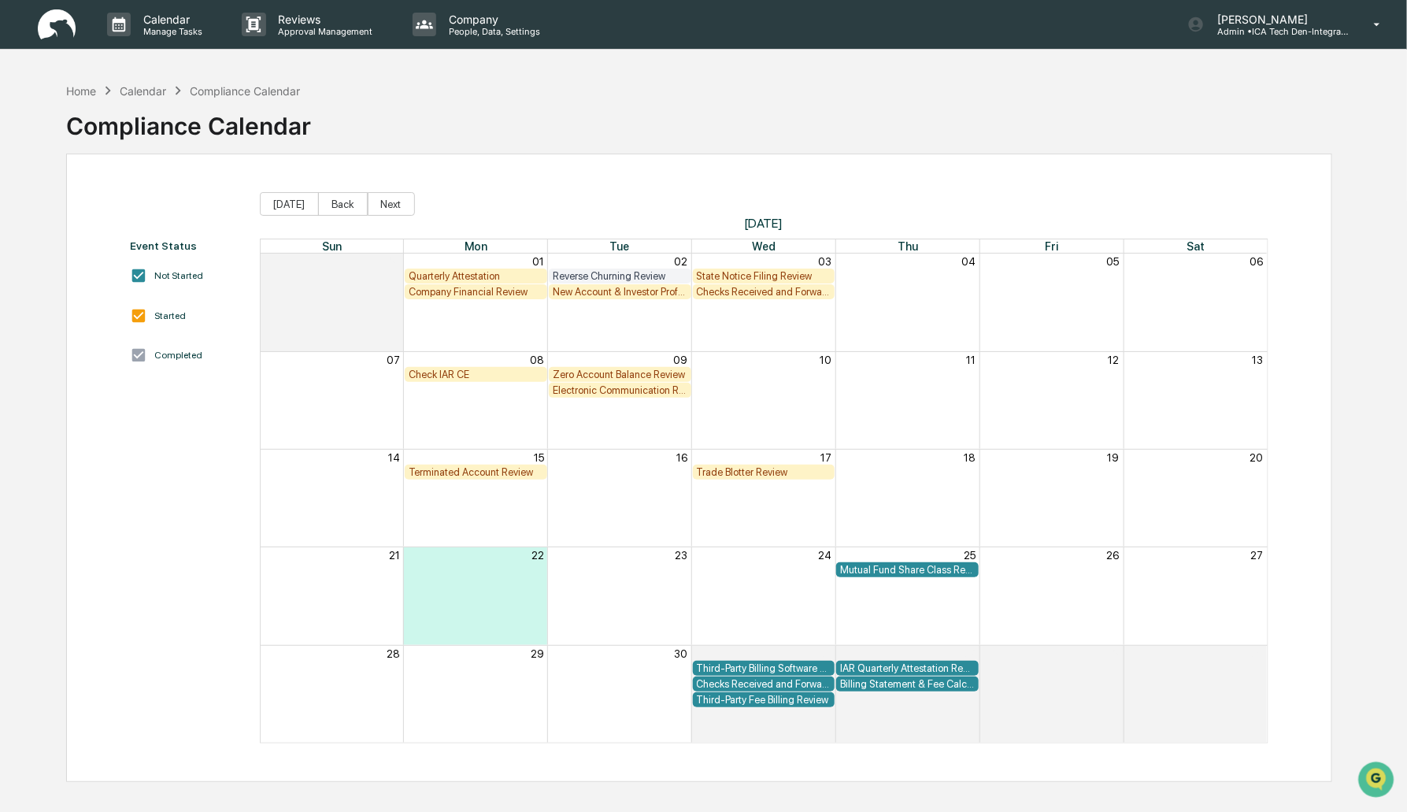
click at [51, 28] on img at bounding box center [57, 24] width 38 height 31
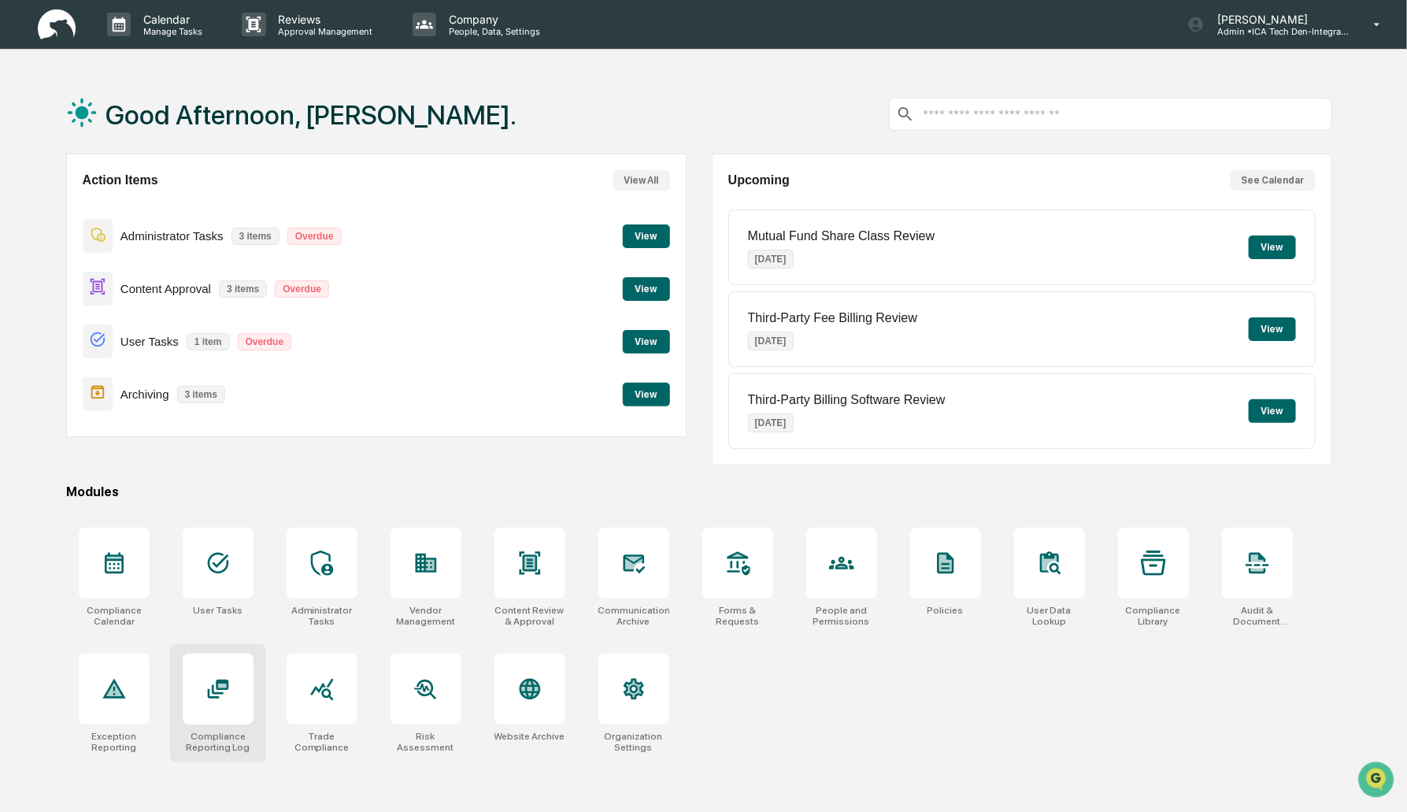
click at [202, 692] on div at bounding box center [218, 689] width 71 height 71
click at [521, 558] on icon at bounding box center [529, 563] width 25 height 25
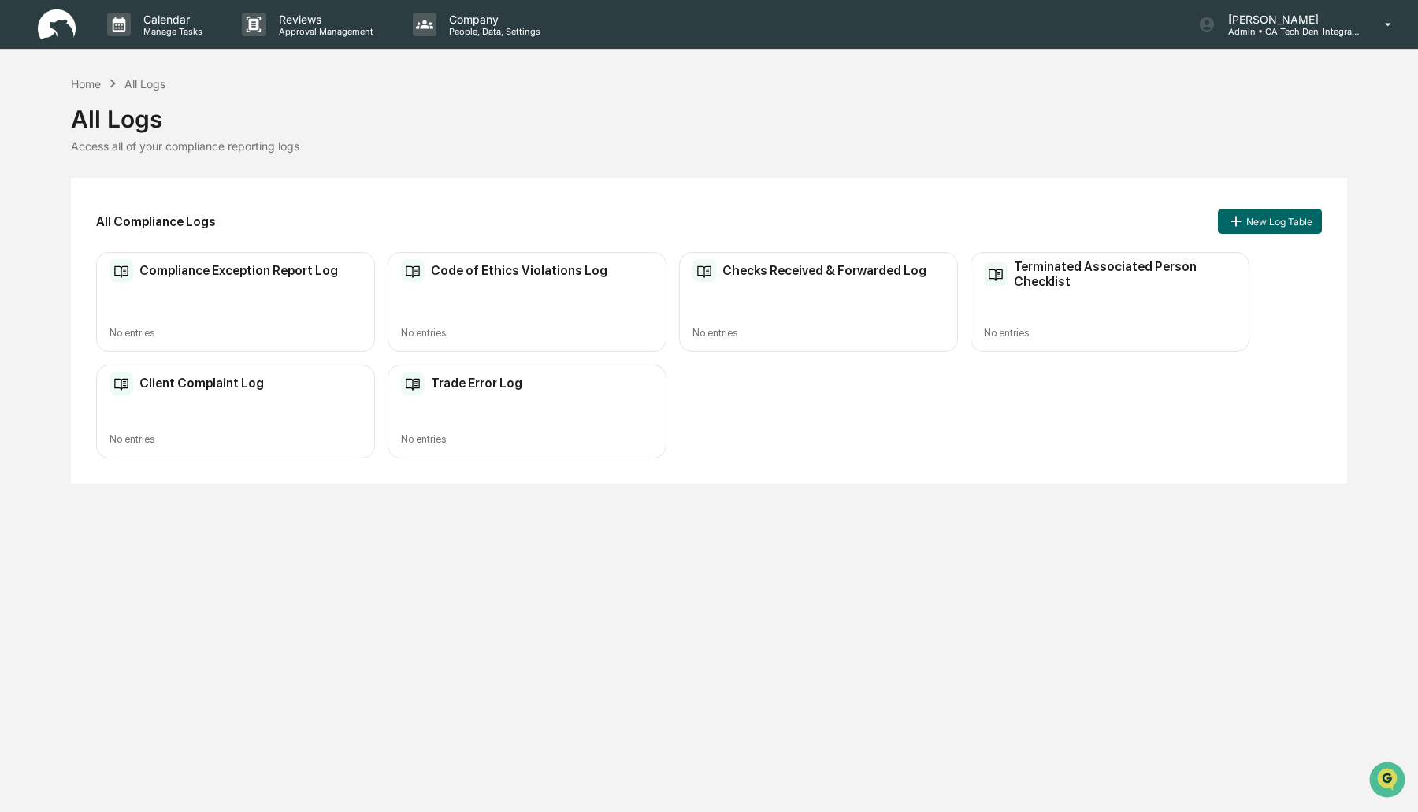
drag, startPoint x: 14, startPoint y: 2, endPoint x: 428, endPoint y: 124, distance: 431.7
click at [428, 124] on div "All Logs" at bounding box center [709, 112] width 1276 height 41
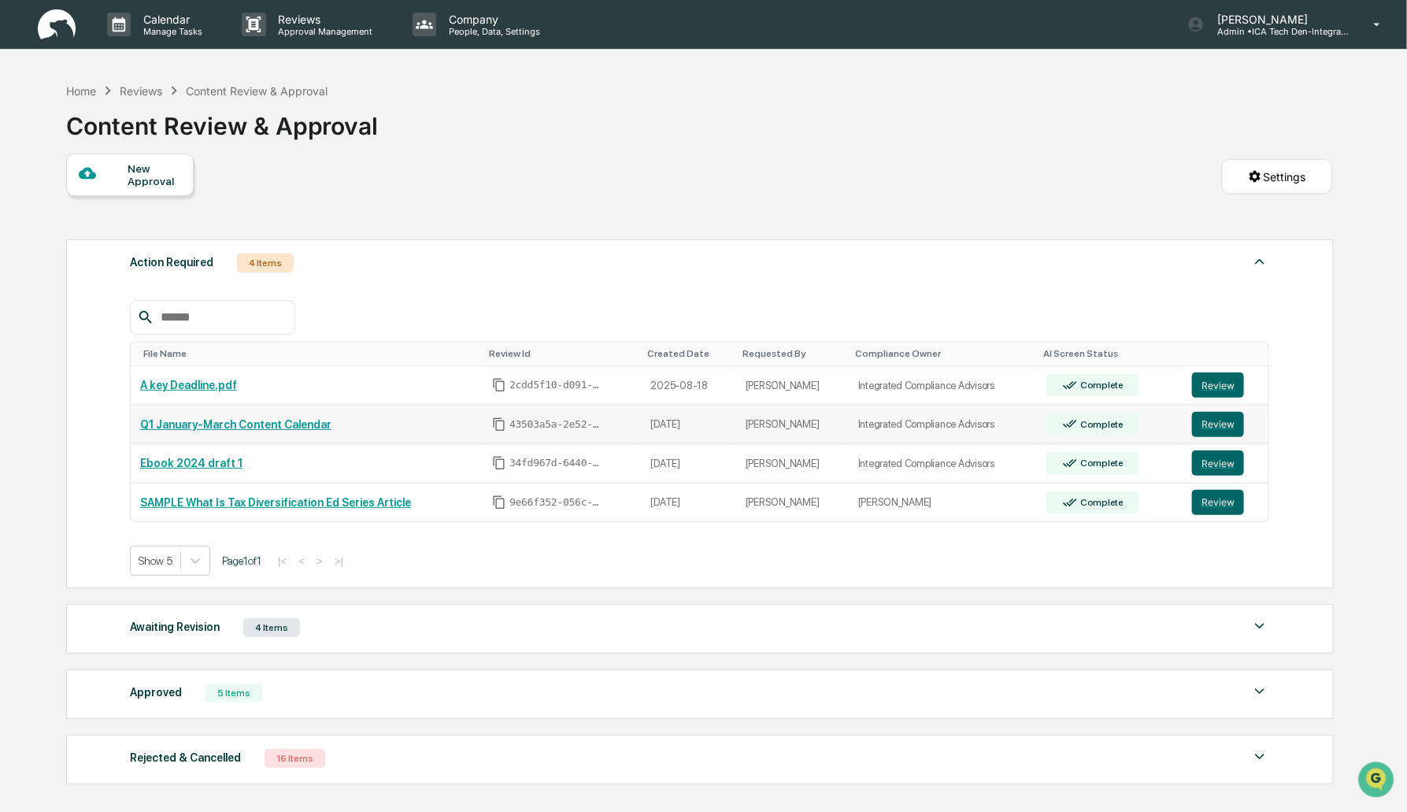
click at [284, 420] on link "Q1 January-March Content Calendar" at bounding box center [235, 424] width 191 height 13
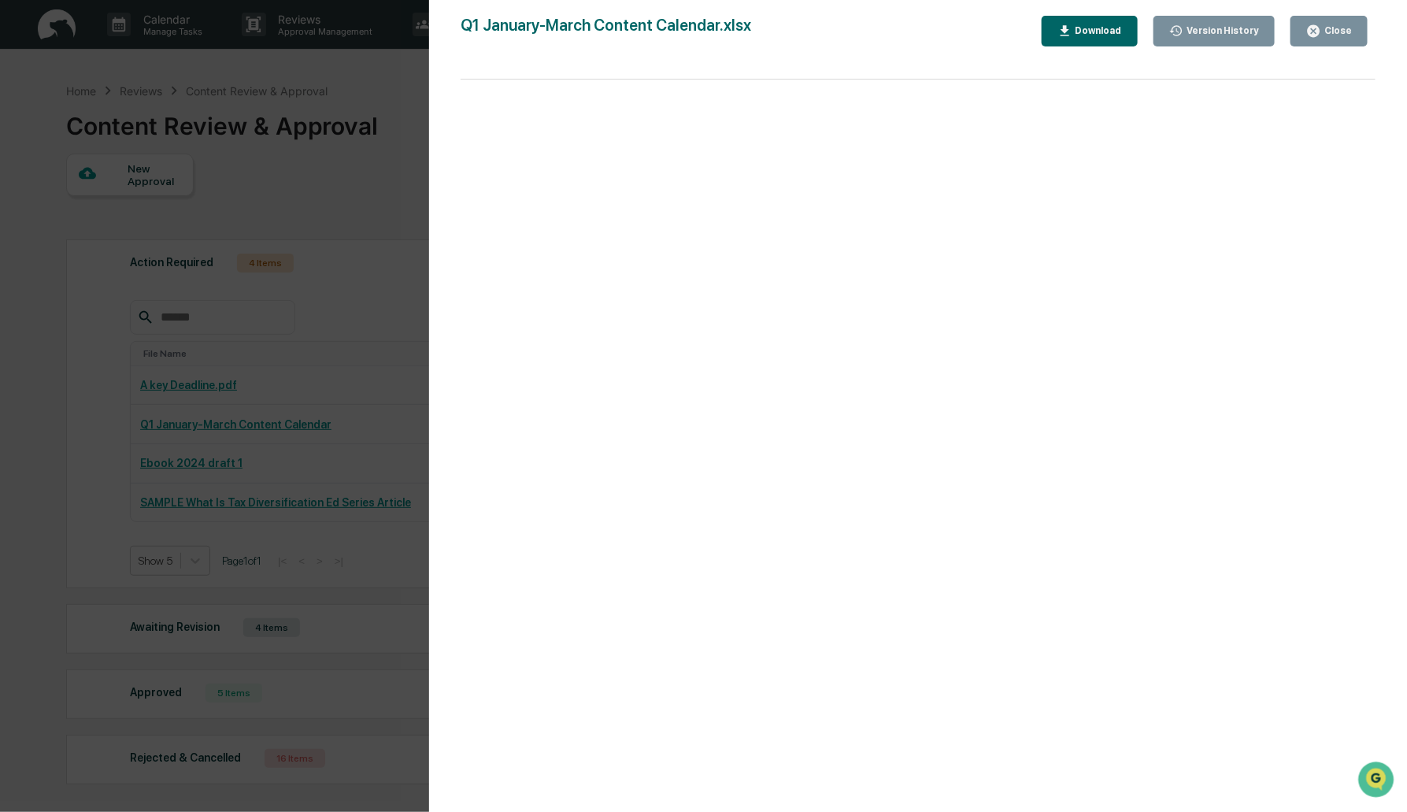
click at [1326, 35] on div "Close" at bounding box center [1337, 30] width 31 height 11
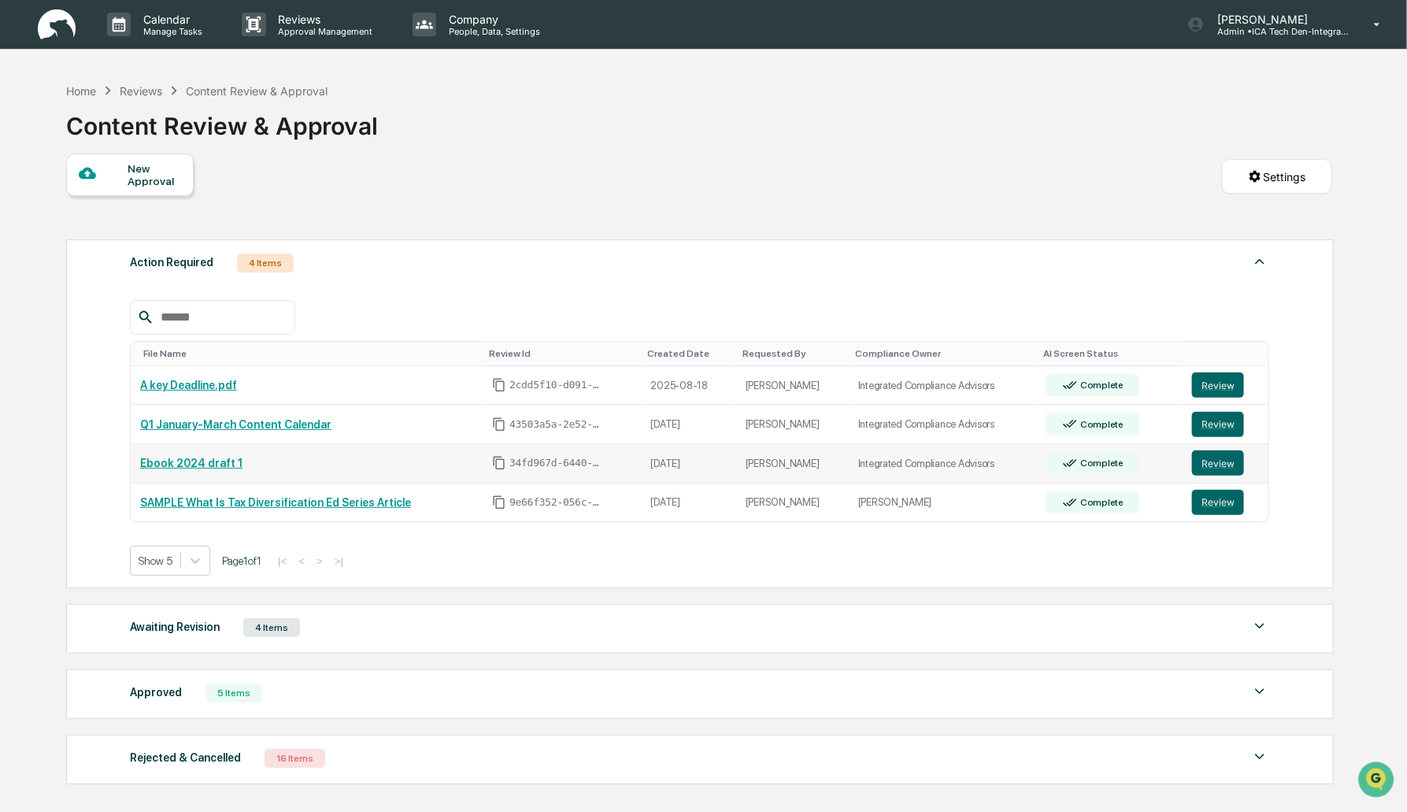
click at [206, 465] on link "Ebook 2024 draft 1" at bounding box center [191, 463] width 102 height 13
